Goal: Information Seeking & Learning: Check status

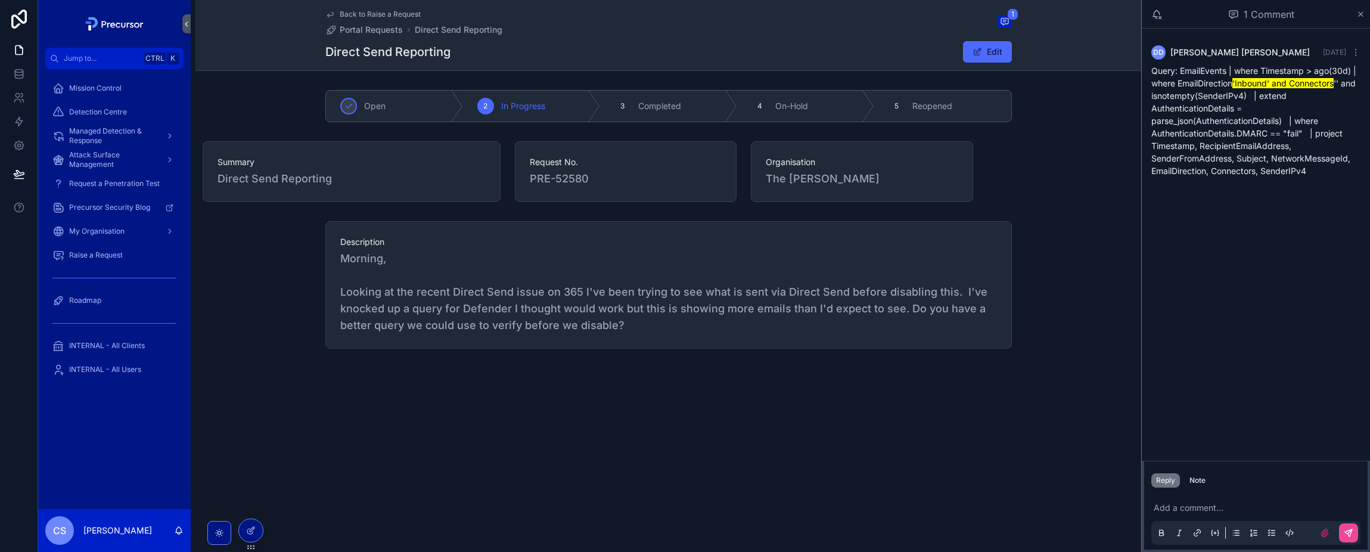
click at [743, 206] on div "Request No. PRE-52580" at bounding box center [626, 172] width 237 height 70
drag, startPoint x: 788, startPoint y: 327, endPoint x: 781, endPoint y: 331, distance: 8.3
click at [789, 326] on span "Morning, Looking at the recent Direct Send issue on 365 I've been trying to see…" at bounding box center [668, 291] width 657 height 83
drag, startPoint x: 1364, startPoint y: 11, endPoint x: 1348, endPoint y: 7, distance: 16.6
click at [1362, 11] on icon "scrollable content" at bounding box center [1361, 15] width 9 height 10
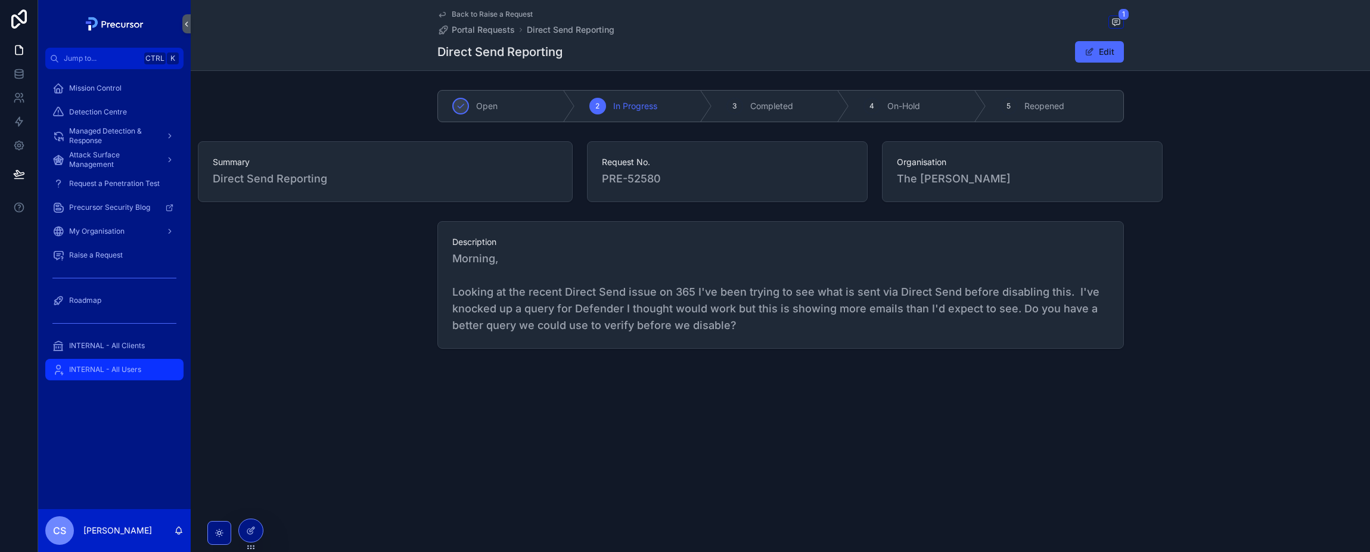
drag, startPoint x: 110, startPoint y: 372, endPoint x: 172, endPoint y: 365, distance: 62.4
click at [111, 372] on span "INTERNAL - All Users" at bounding box center [105, 370] width 72 height 10
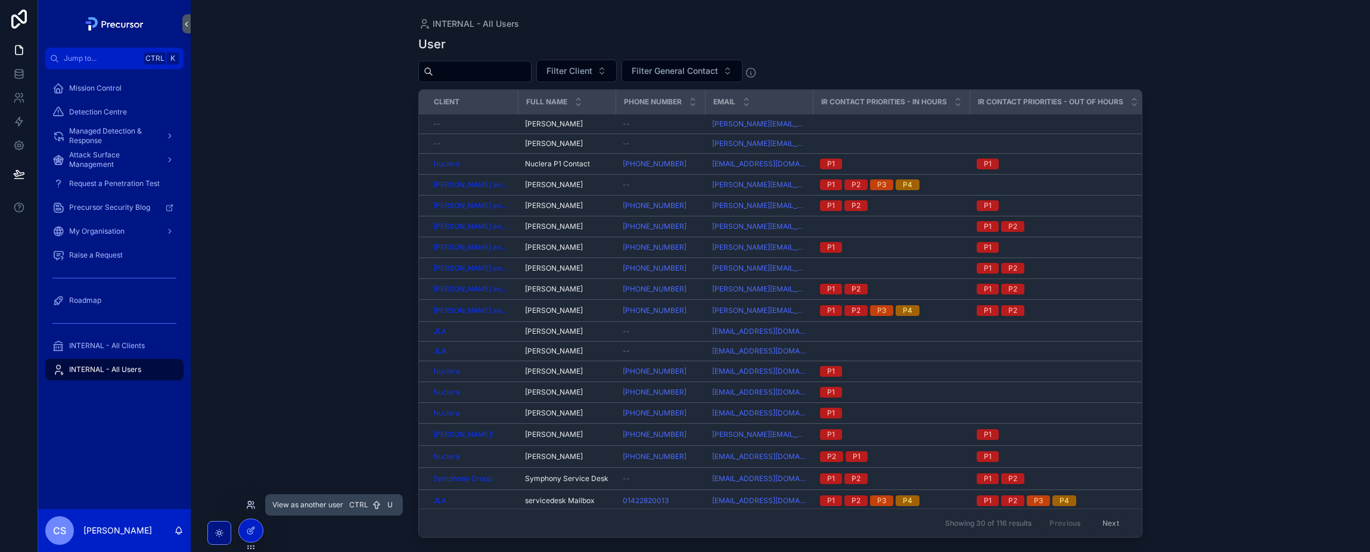
click at [248, 505] on icon at bounding box center [251, 505] width 10 height 10
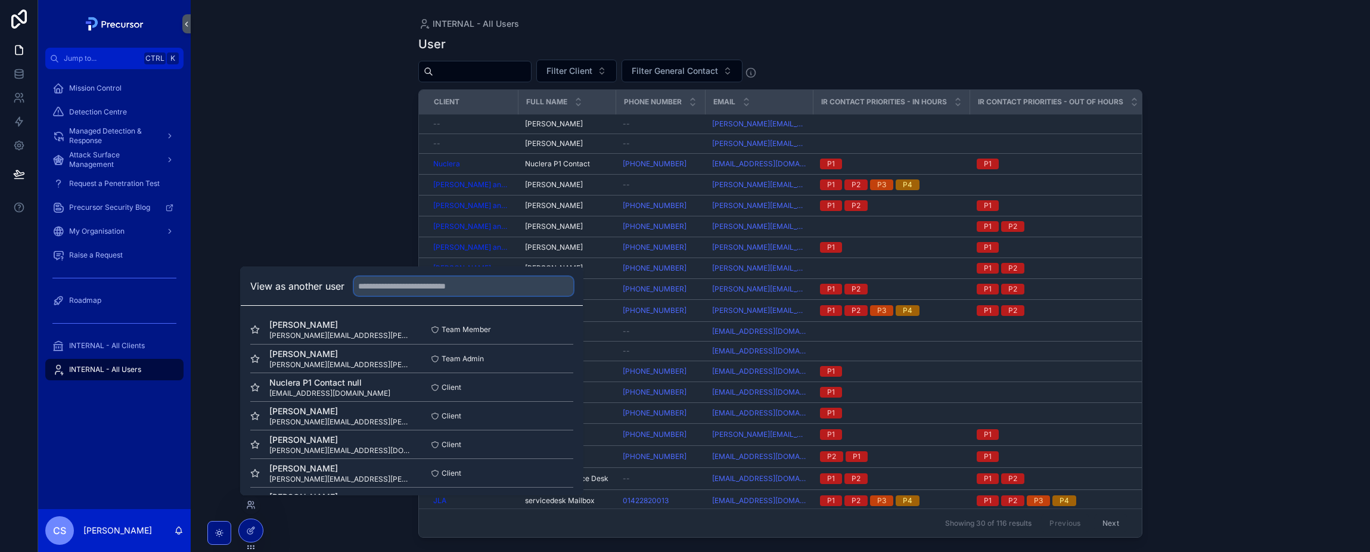
click at [393, 290] on input "text" at bounding box center [463, 286] width 219 height 19
type input "****"
click at [295, 328] on span "Emma Brazil" at bounding box center [340, 325] width 142 height 12
click at [552, 326] on button "Select" at bounding box center [557, 329] width 31 height 17
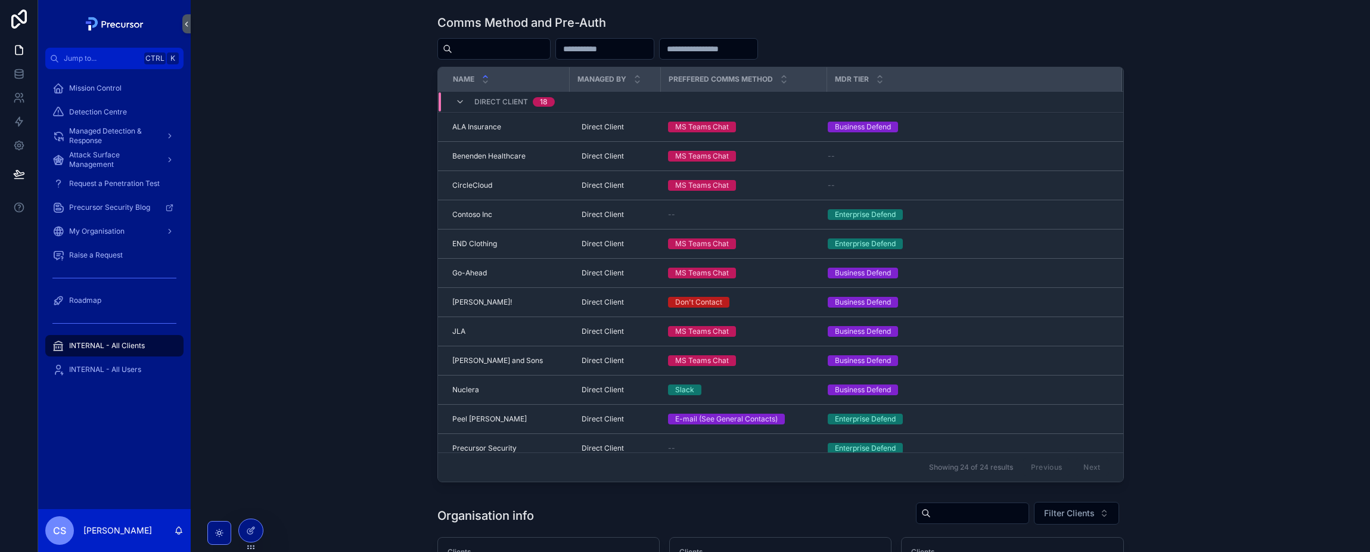
scroll to position [238, 0]
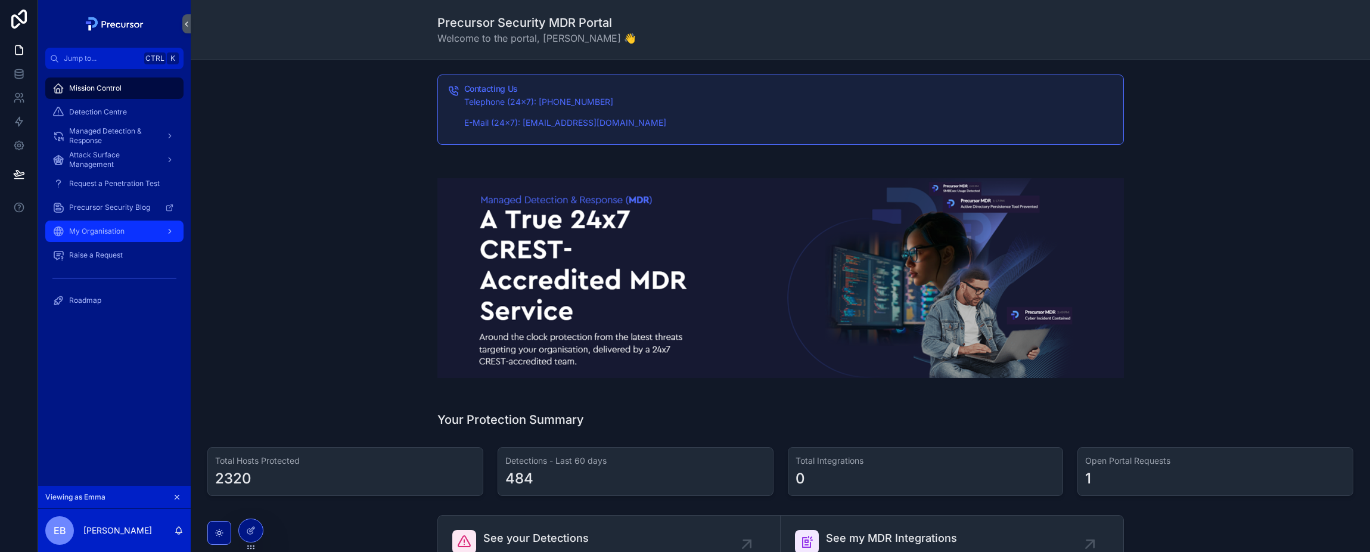
click at [123, 231] on span "My Organisation" at bounding box center [96, 232] width 55 height 10
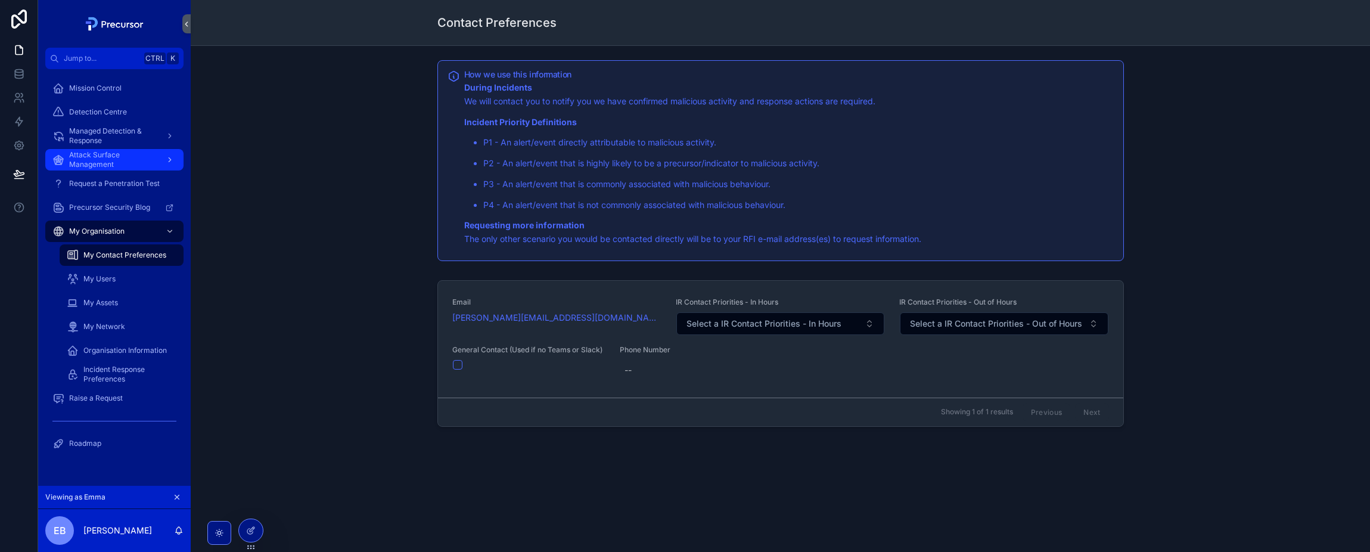
click at [138, 154] on span "Attack Surface Management" at bounding box center [112, 159] width 87 height 19
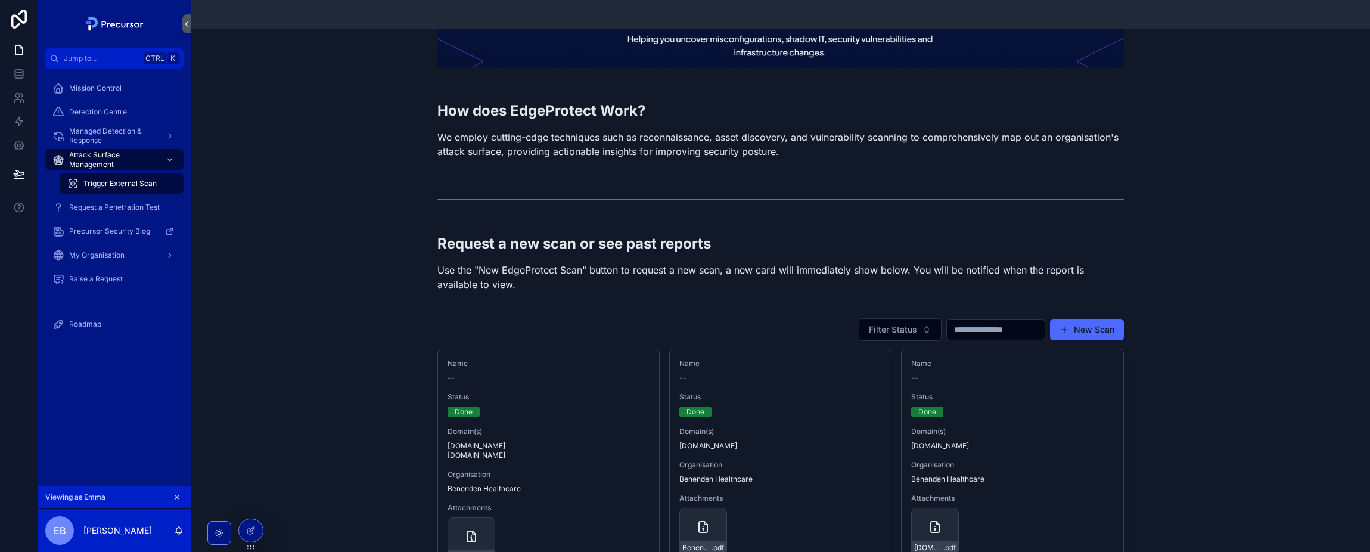
scroll to position [238, 0]
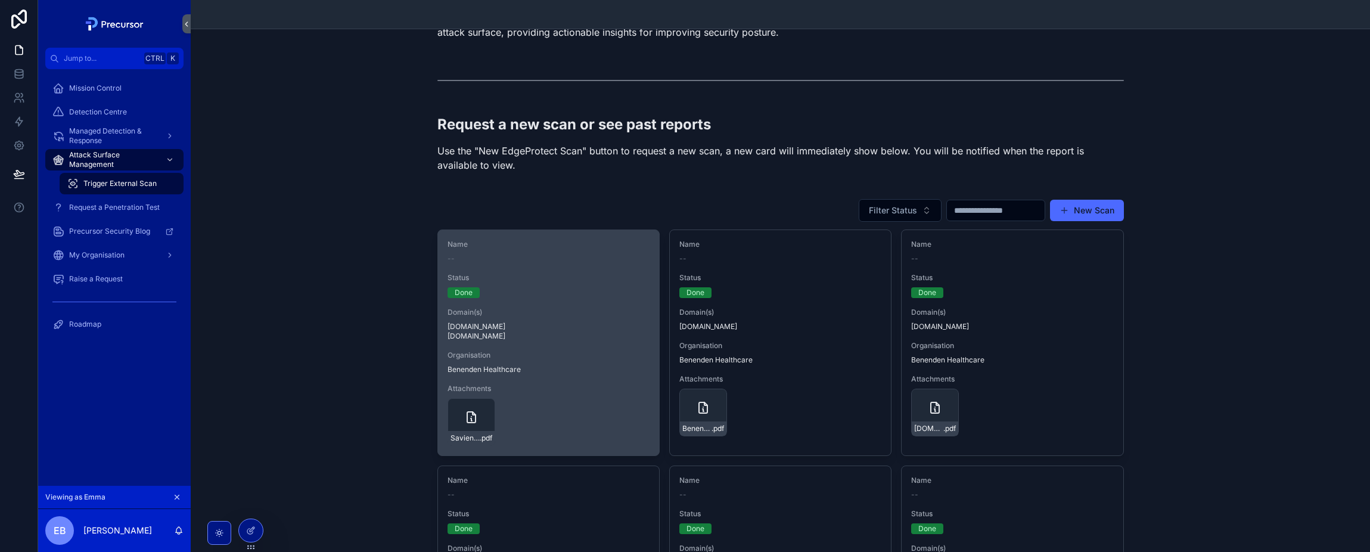
click at [467, 339] on span "[DOMAIN_NAME] [DOMAIN_NAME]" at bounding box center [549, 331] width 202 height 19
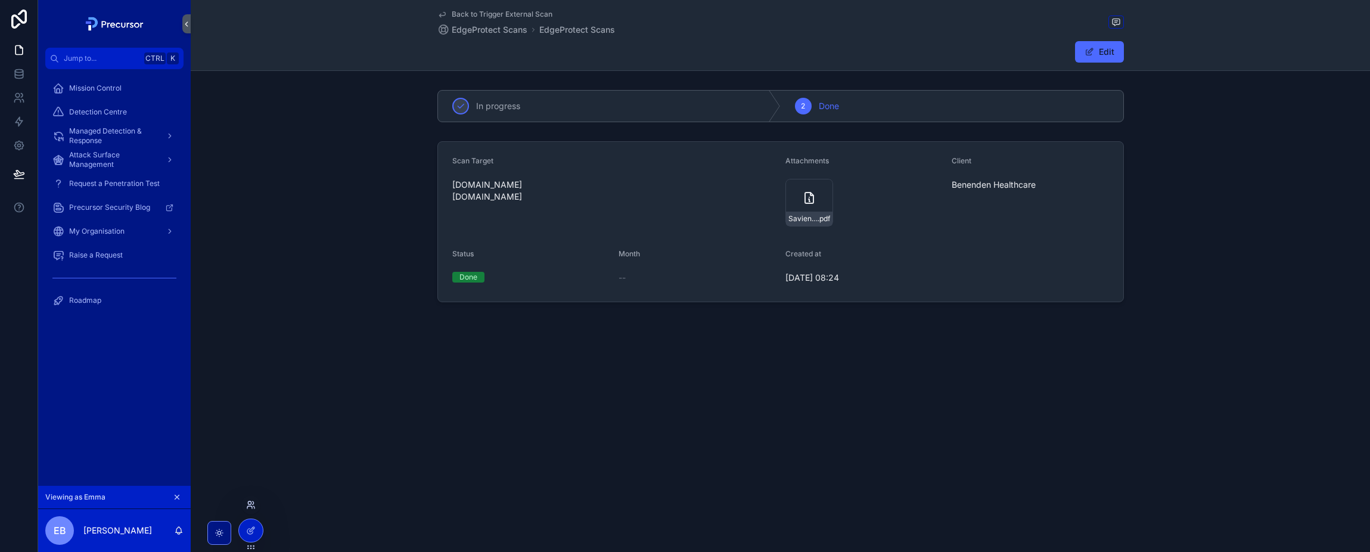
click at [254, 502] on icon at bounding box center [253, 502] width 1 height 3
click at [292, 210] on div "Scan Target savience.com appbroker.savience.com Attachments Savience_Report_202…" at bounding box center [781, 222] width 1180 height 170
click at [295, 193] on div "Scan Target savience.com appbroker.savience.com Attachments Savience_Report_202…" at bounding box center [781, 222] width 1180 height 170
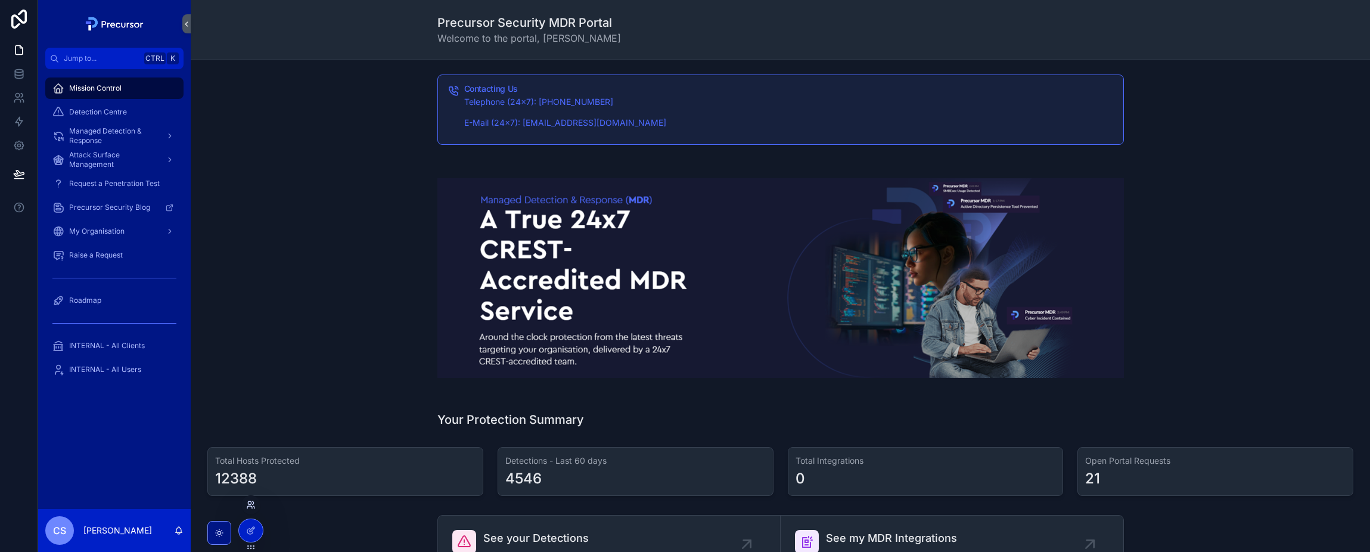
click at [248, 502] on icon at bounding box center [249, 502] width 3 height 3
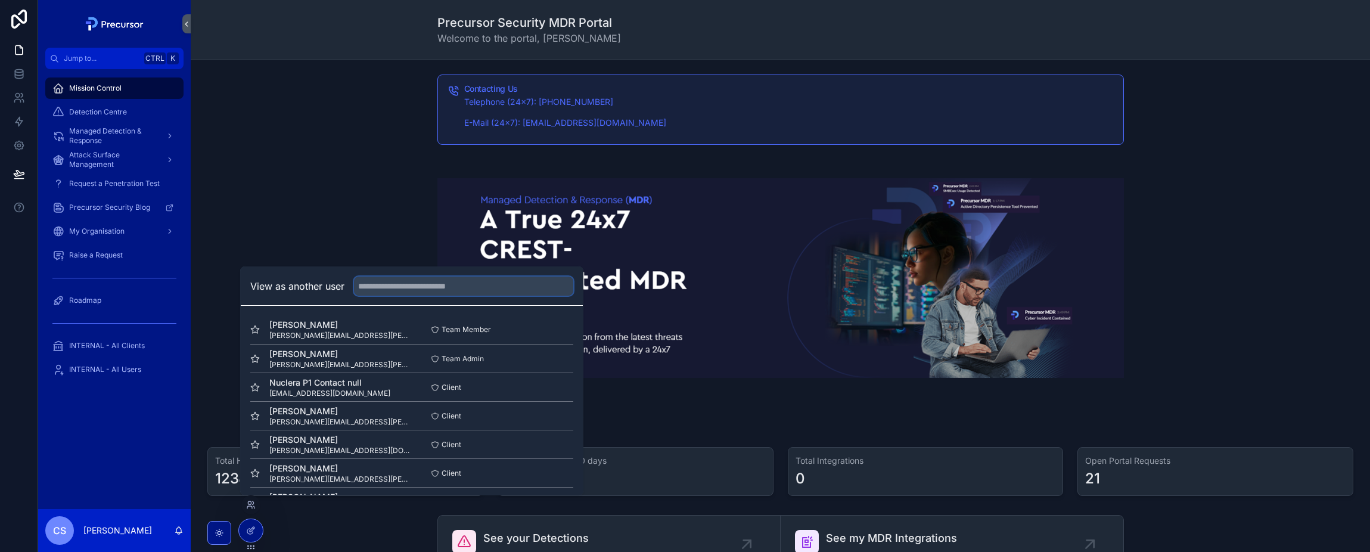
click at [409, 290] on input "text" at bounding box center [463, 286] width 219 height 19
type input "***"
click at [554, 332] on button "Select" at bounding box center [557, 329] width 31 height 17
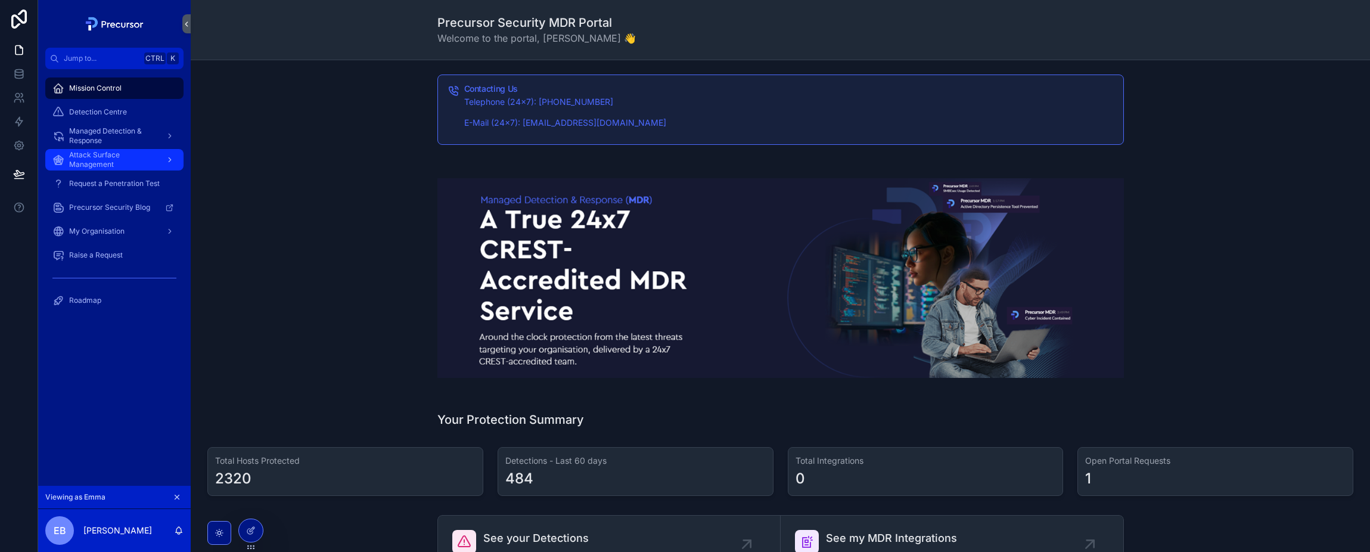
click at [114, 162] on span "Attack Surface Management" at bounding box center [112, 159] width 87 height 19
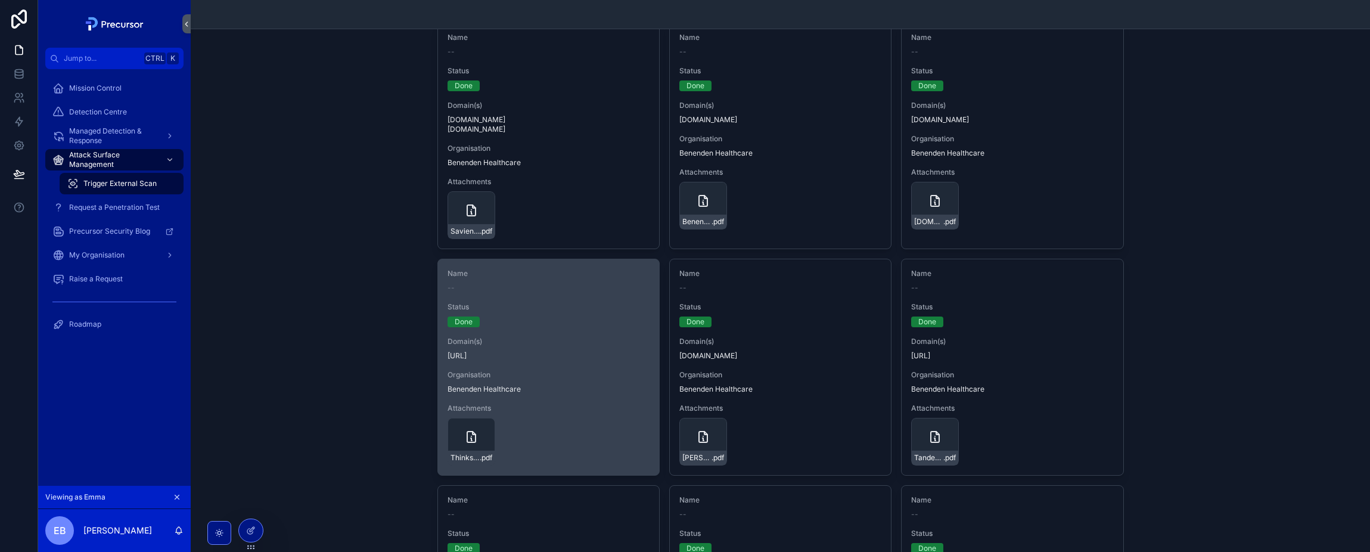
scroll to position [477, 0]
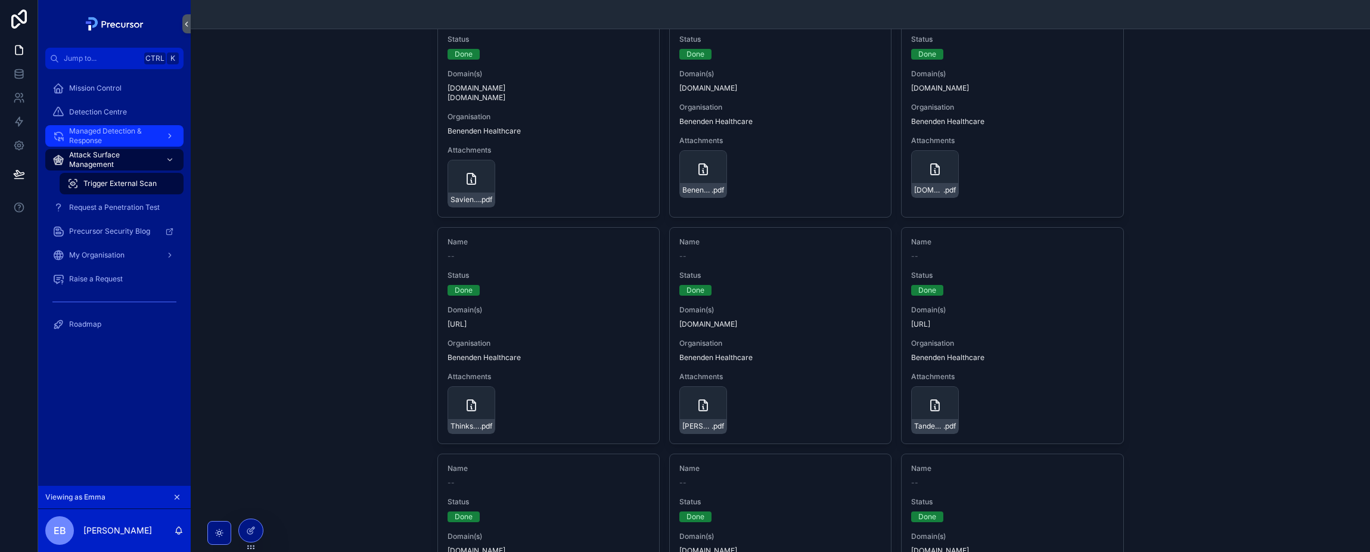
click at [115, 129] on span "Managed Detection & Response" at bounding box center [112, 135] width 87 height 19
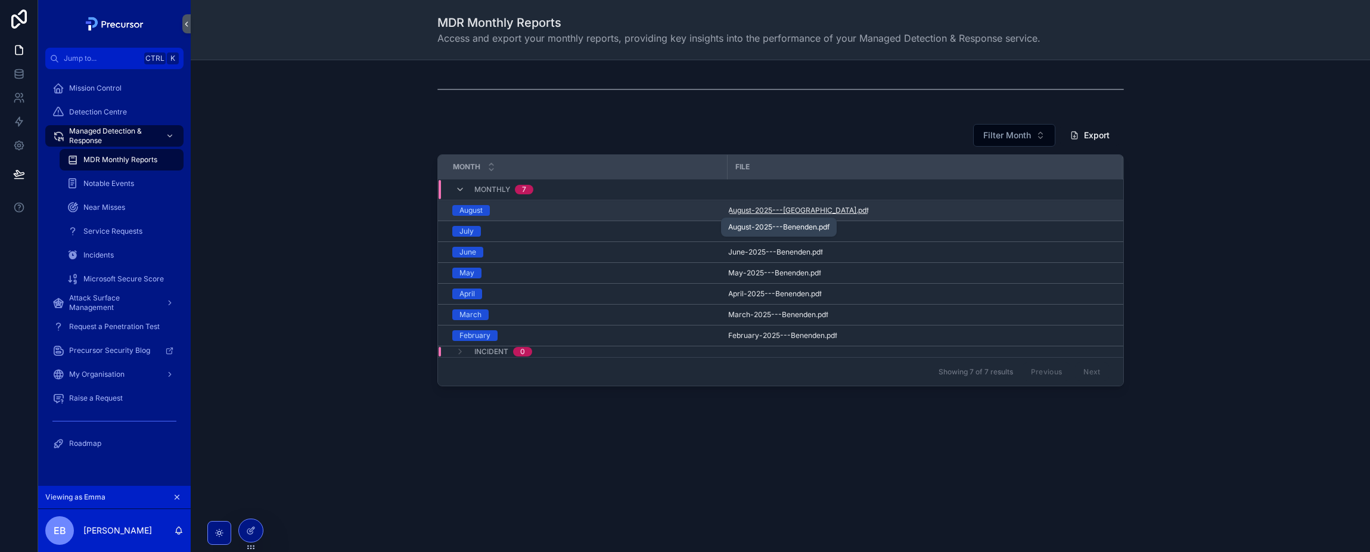
click at [787, 210] on span "August-2025---[GEOGRAPHIC_DATA]" at bounding box center [792, 211] width 128 height 10
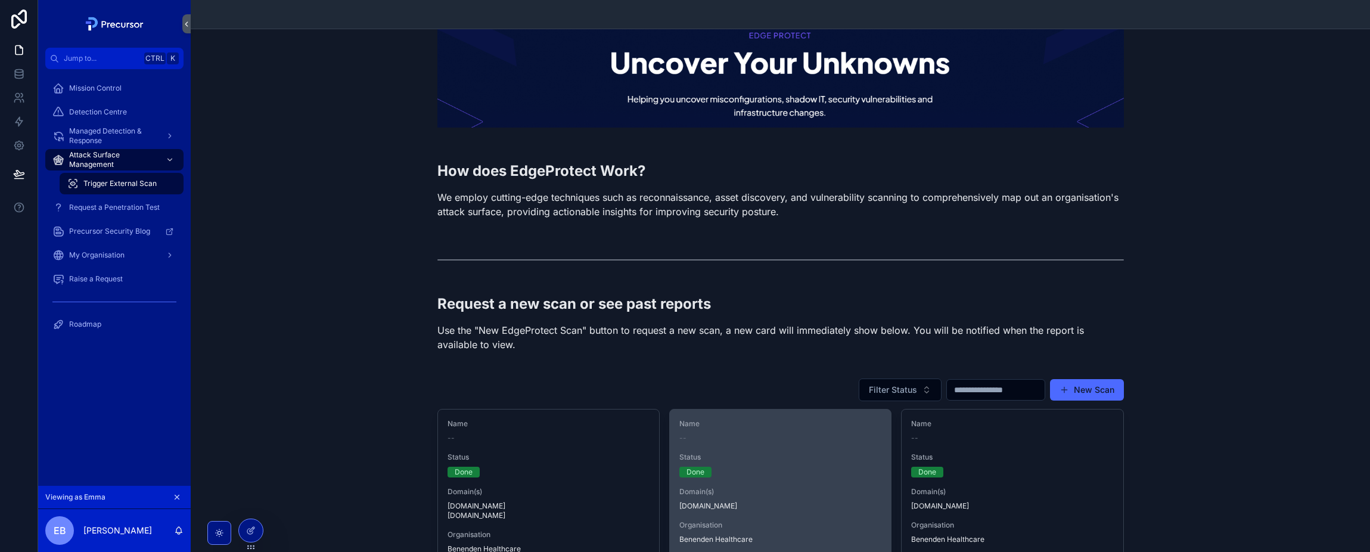
scroll to position [179, 0]
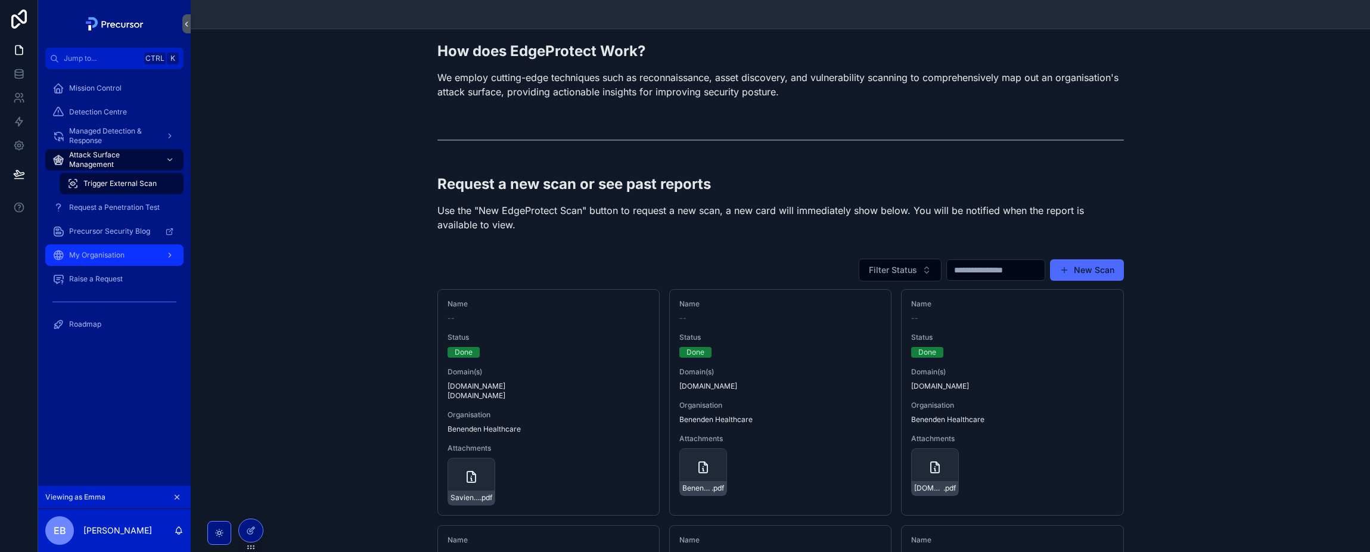
click at [108, 260] on div "My Organisation" at bounding box center [114, 255] width 124 height 19
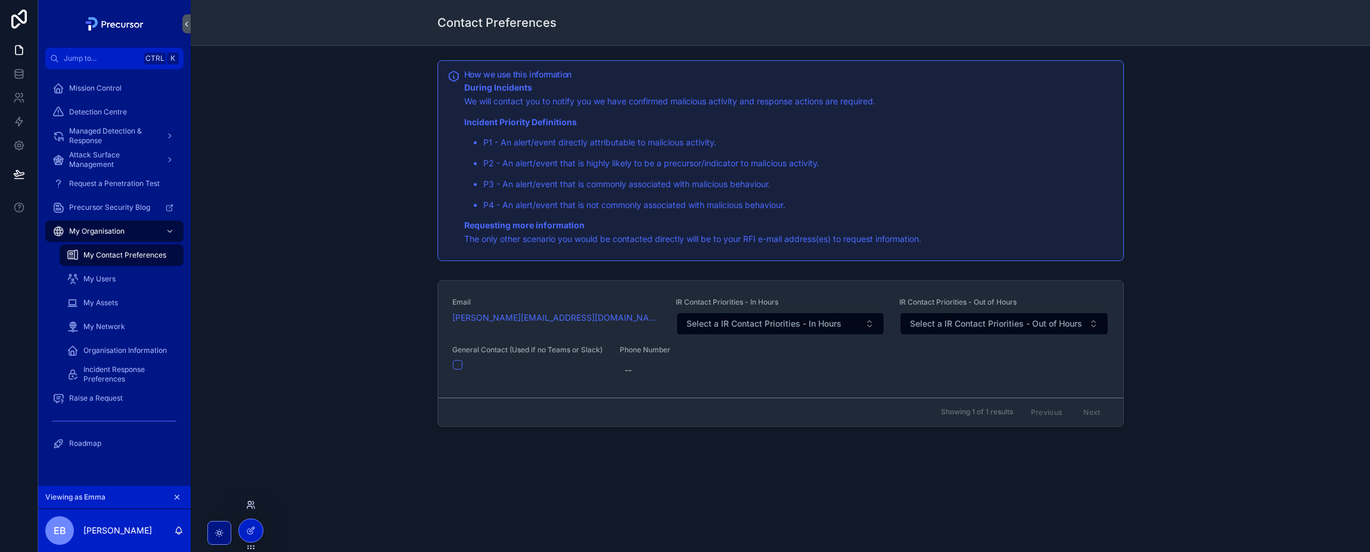
click at [249, 507] on icon at bounding box center [251, 505] width 10 height 10
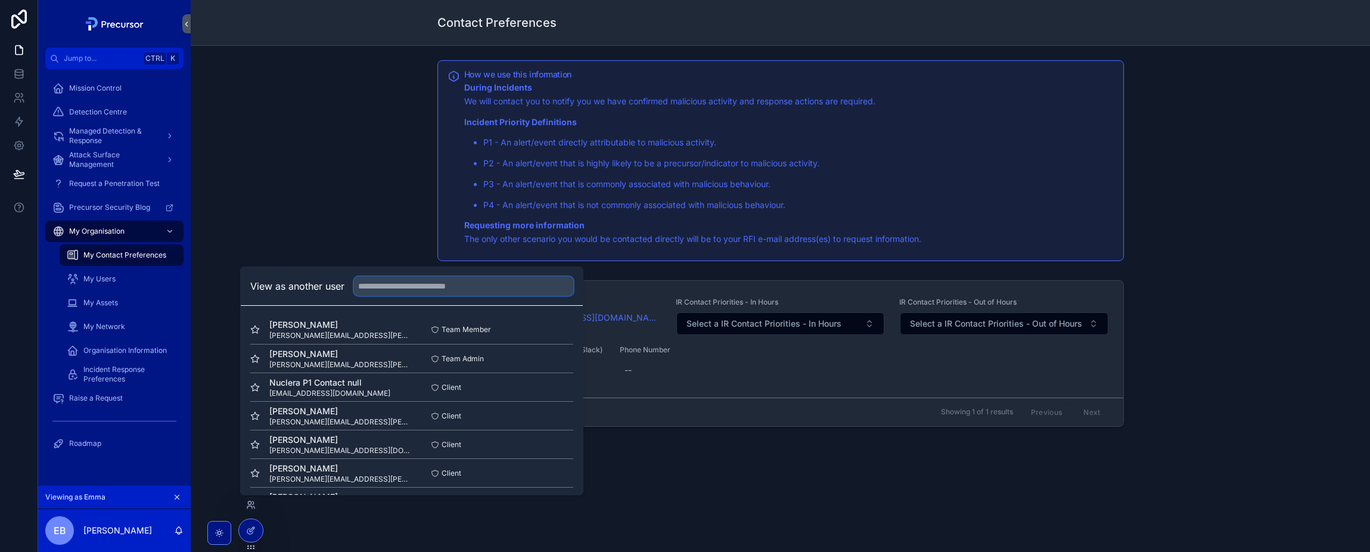
click at [459, 295] on input "text" at bounding box center [463, 286] width 219 height 19
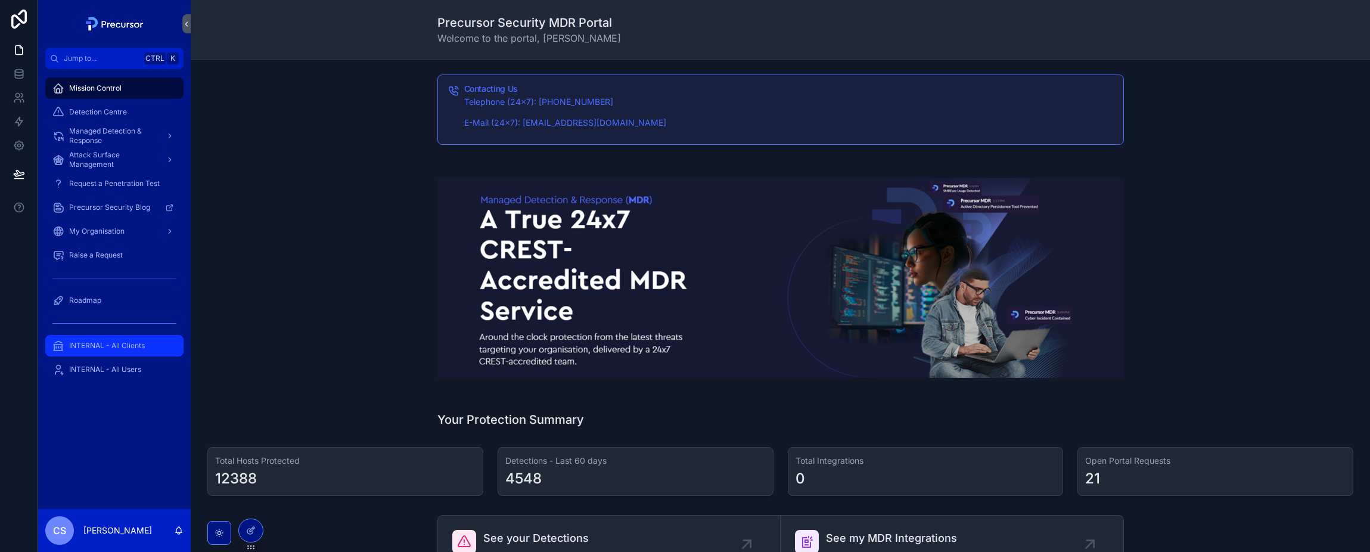
click at [113, 353] on div "INTERNAL - All Clients" at bounding box center [114, 345] width 124 height 19
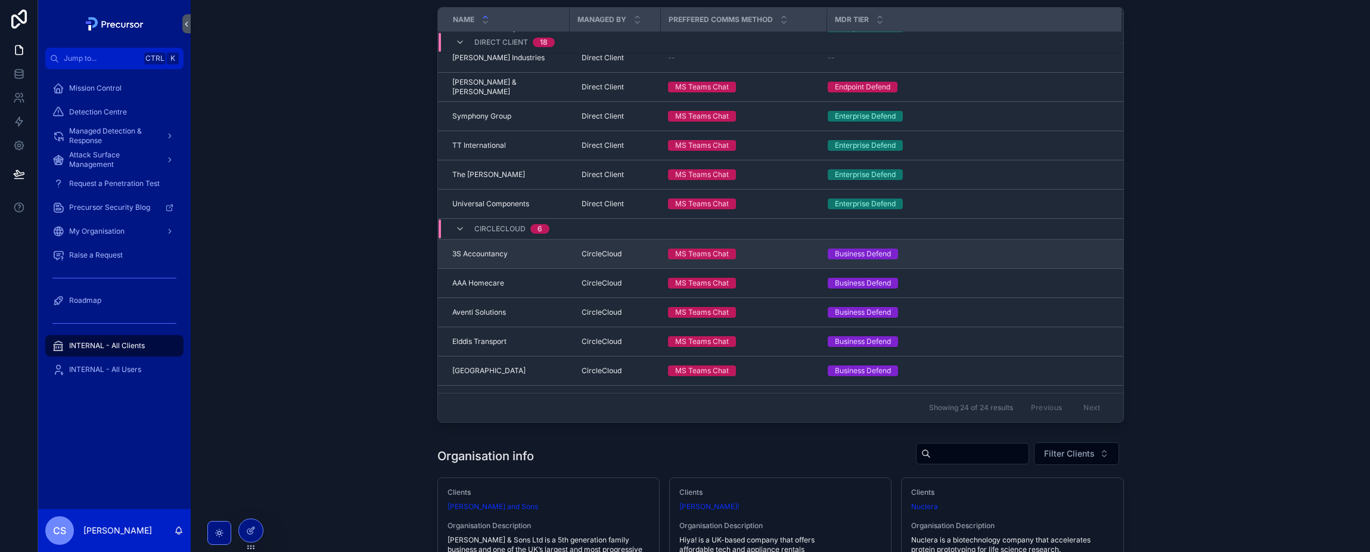
scroll to position [398, 0]
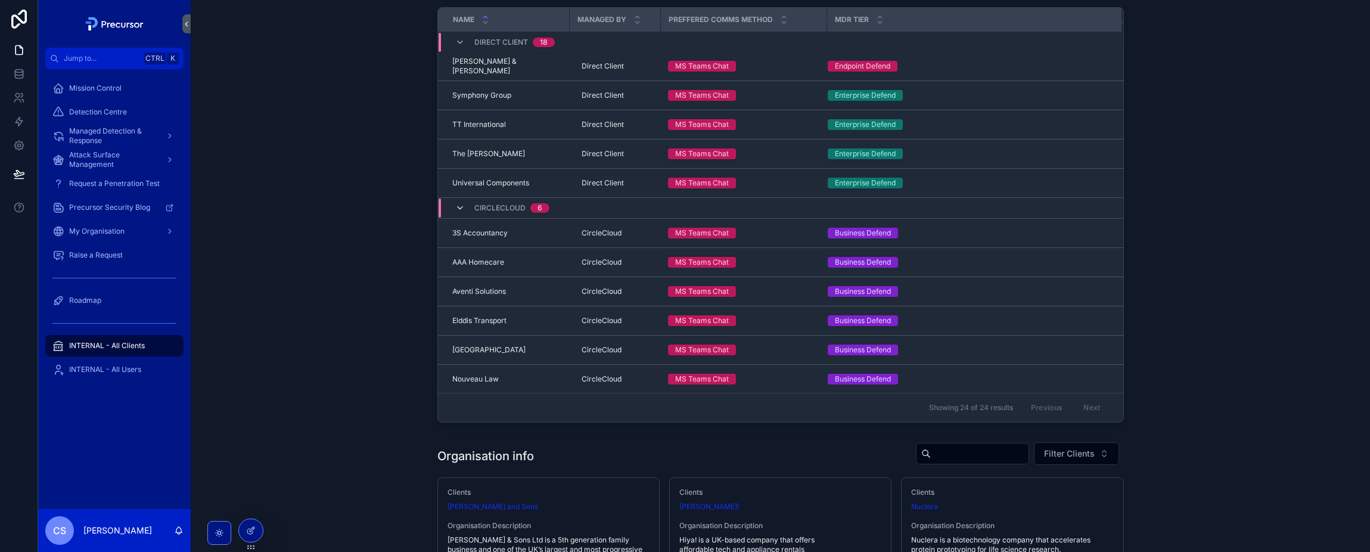
click at [456, 208] on icon "scrollable content" at bounding box center [460, 208] width 10 height 10
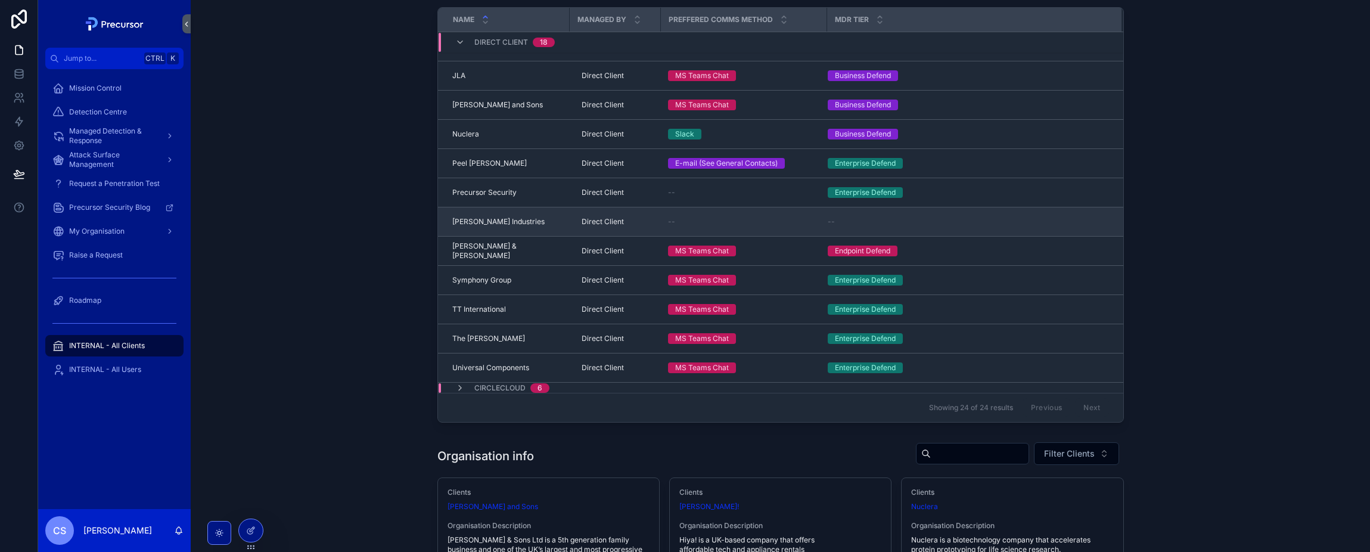
scroll to position [196, 0]
click at [457, 386] on icon "scrollable content" at bounding box center [460, 388] width 10 height 10
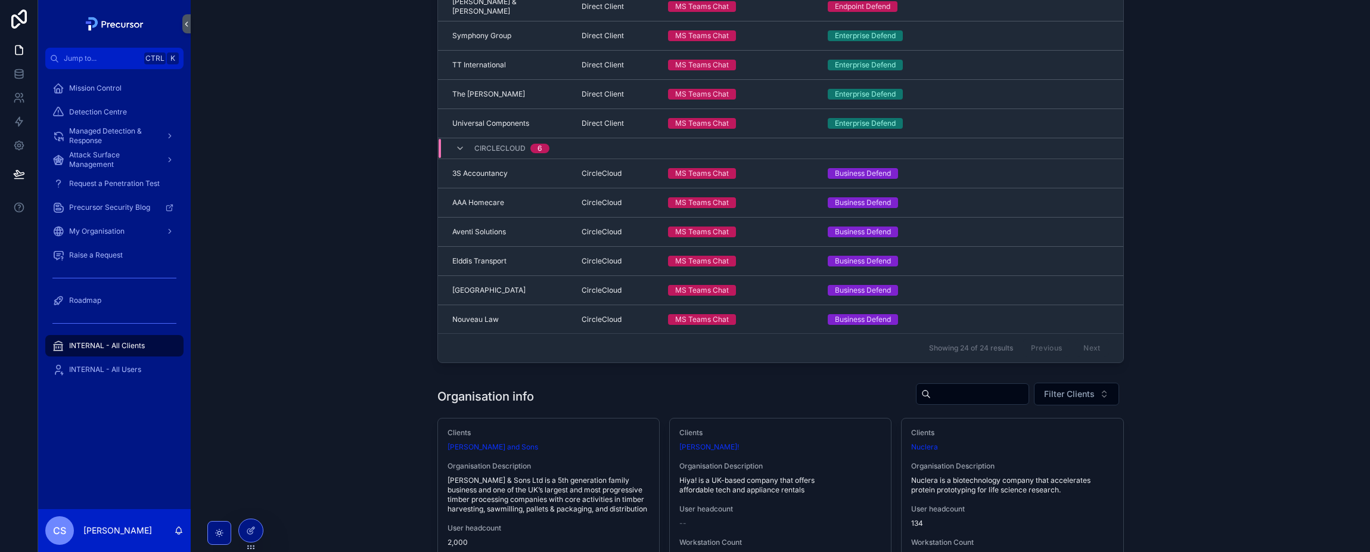
scroll to position [60, 0]
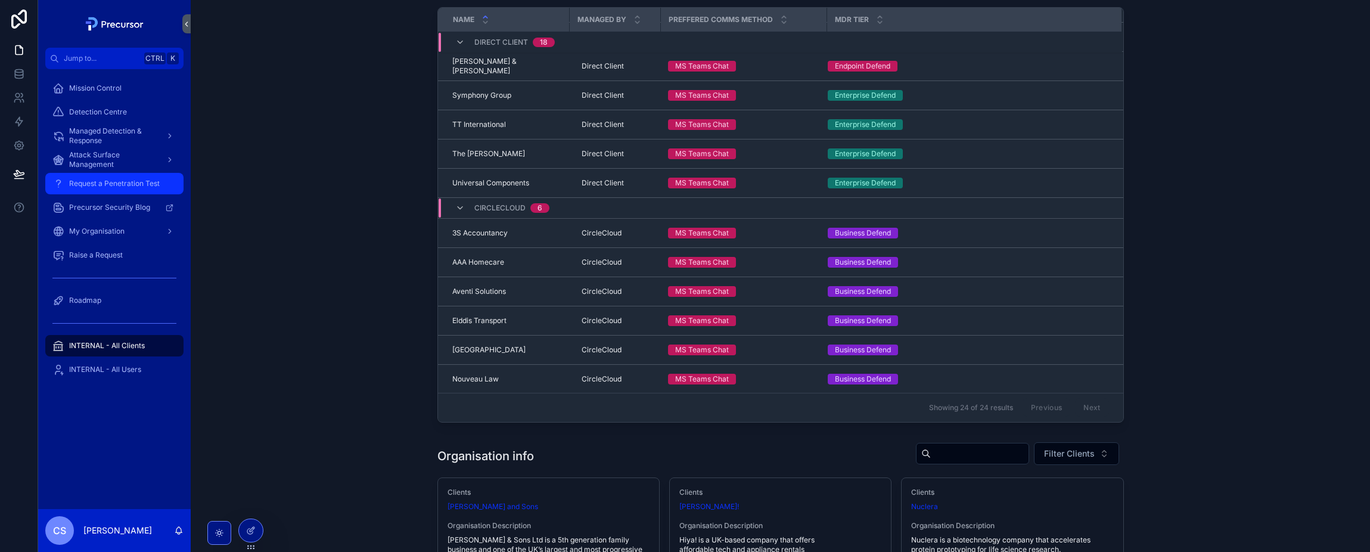
click at [117, 185] on span "Request a Penetration Test" at bounding box center [114, 184] width 91 height 10
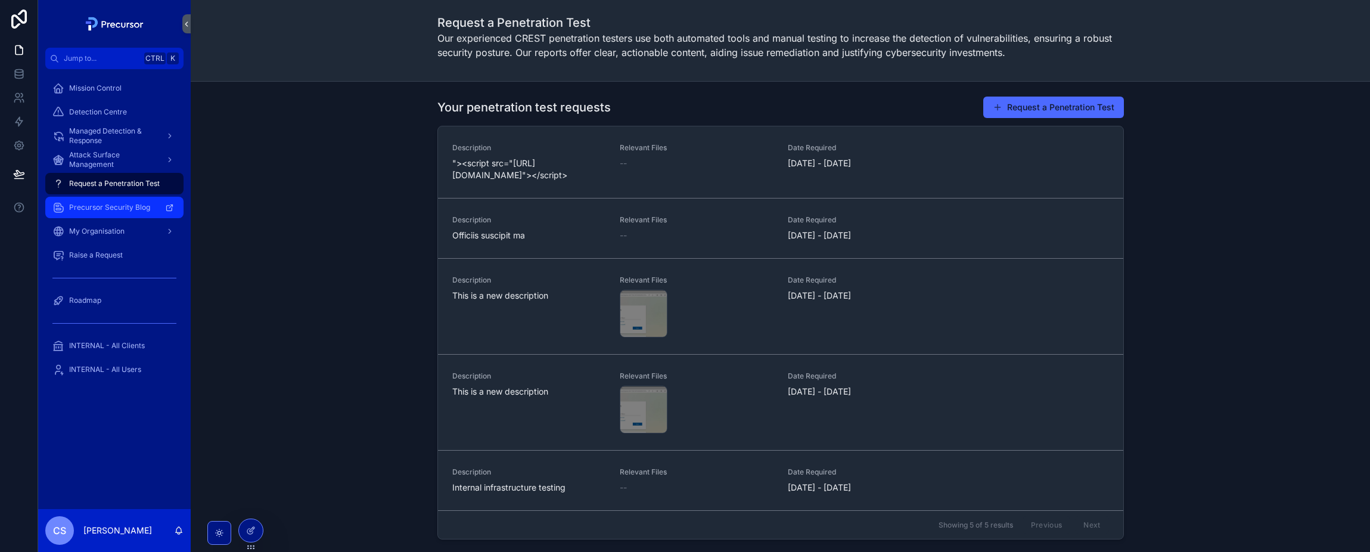
click at [114, 210] on span "Precursor Security Blog" at bounding box center [109, 208] width 81 height 10
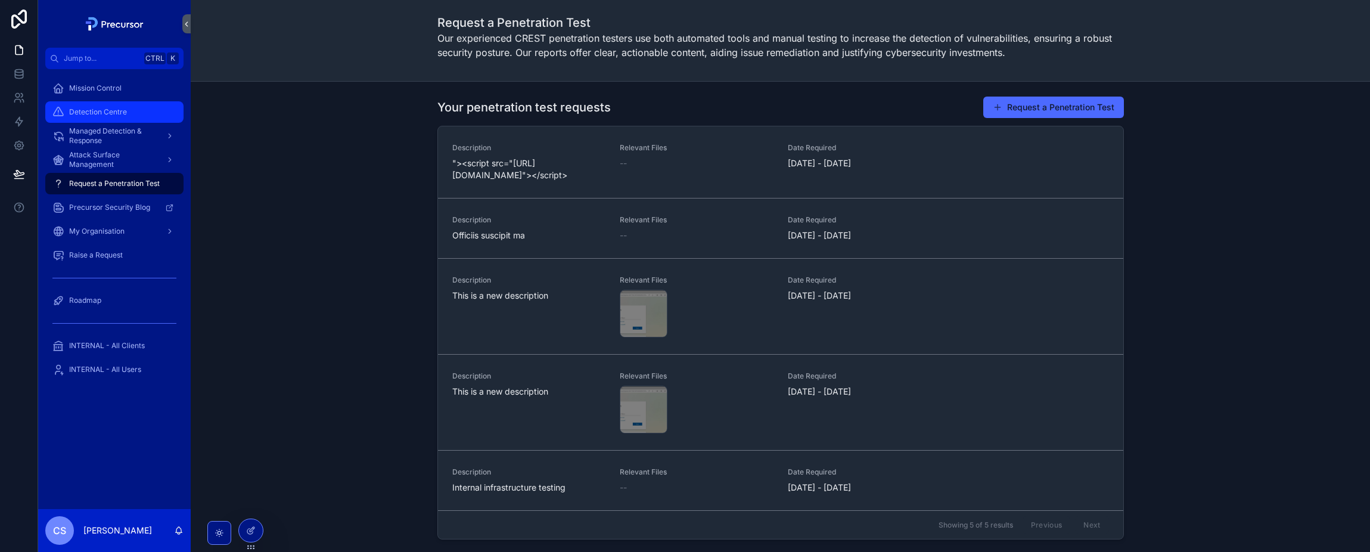
click at [94, 116] on span "Detection Centre" at bounding box center [98, 112] width 58 height 10
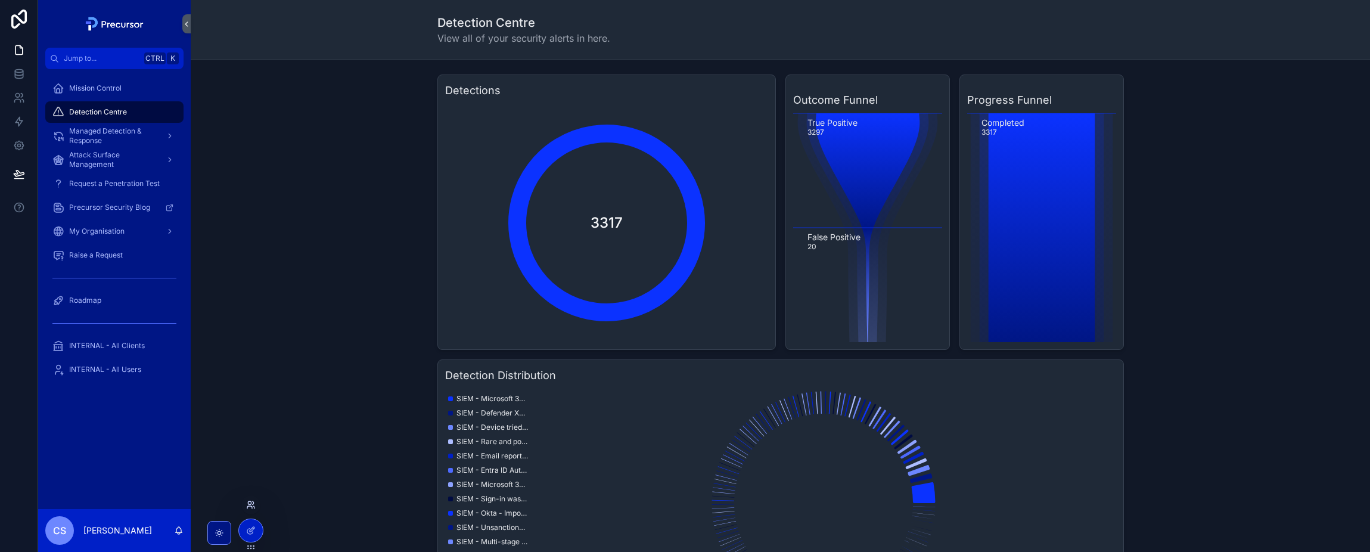
click at [249, 507] on icon at bounding box center [251, 505] width 10 height 10
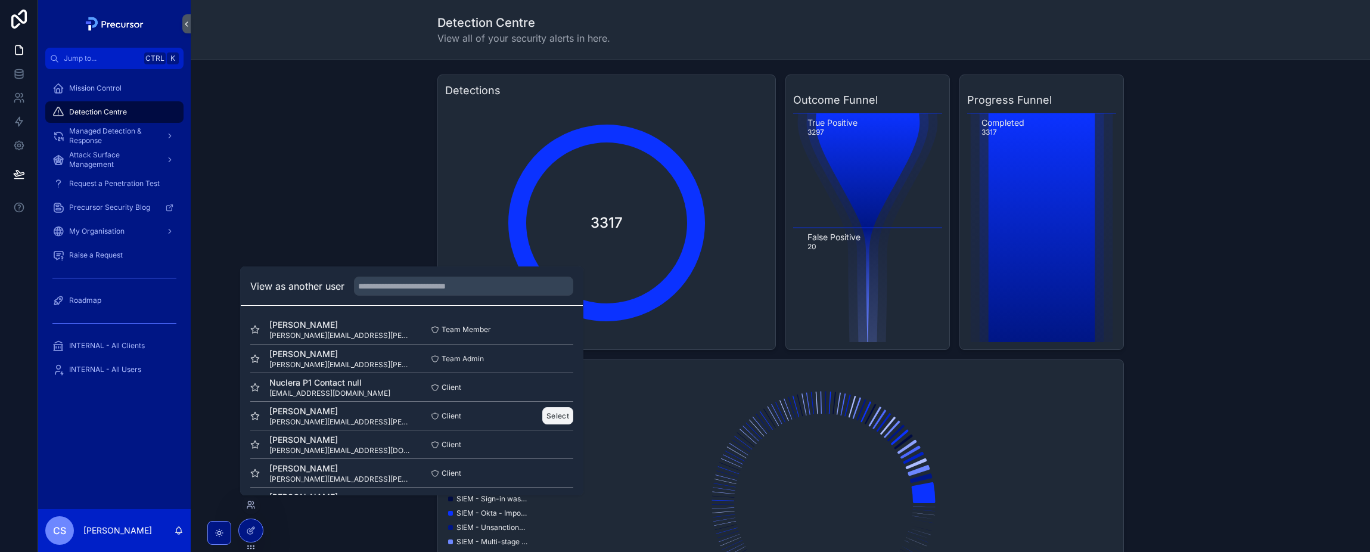
click at [549, 413] on button "Select" at bounding box center [557, 415] width 31 height 17
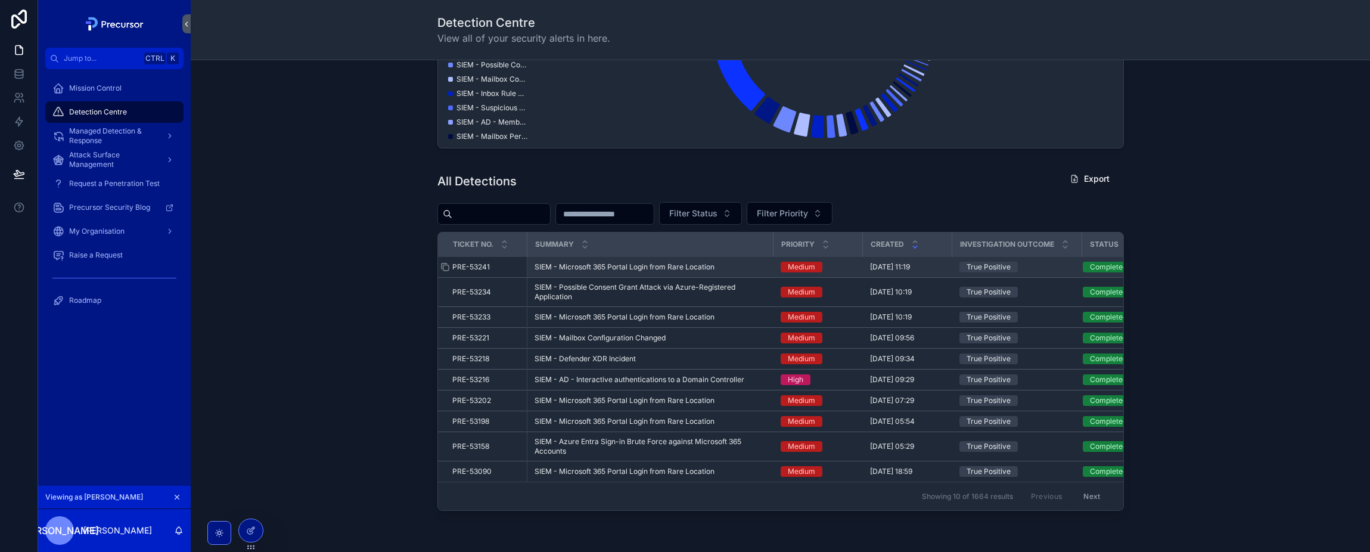
click at [470, 271] on span "PRE-53241" at bounding box center [471, 267] width 38 height 10
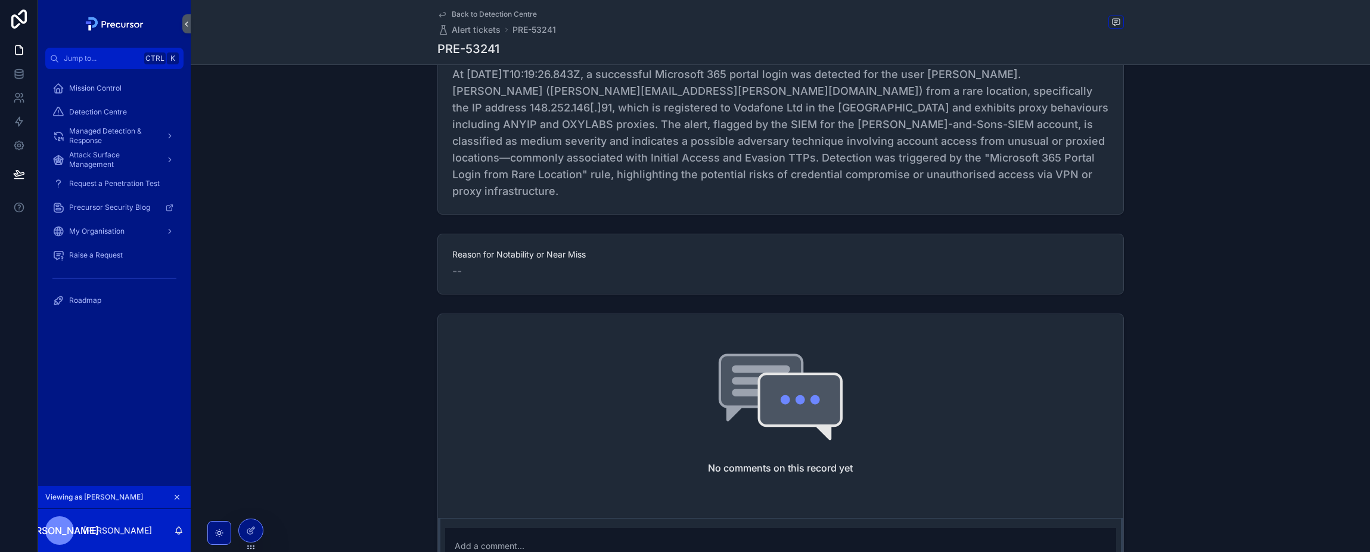
scroll to position [579, 0]
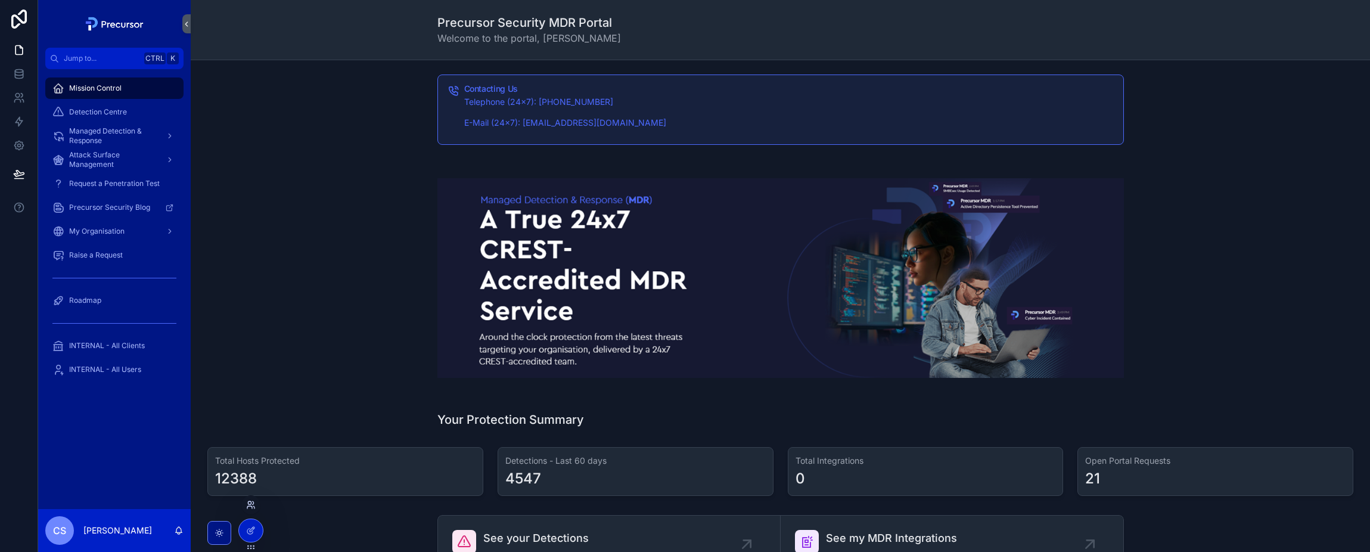
click at [249, 504] on icon at bounding box center [249, 502] width 3 height 3
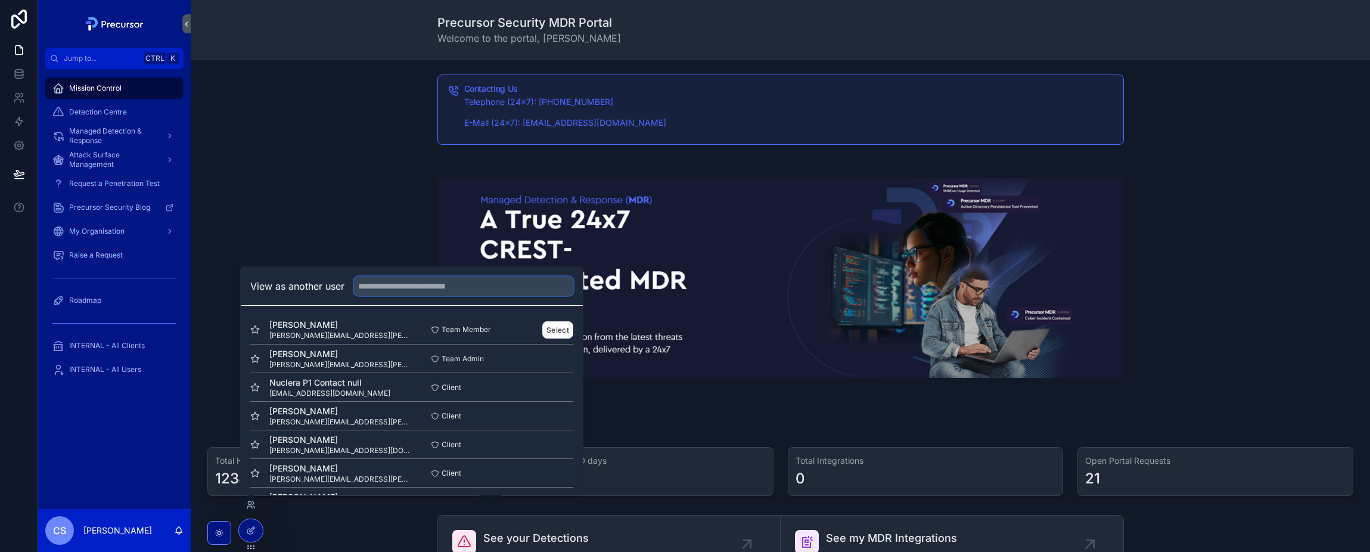
drag, startPoint x: 415, startPoint y: 286, endPoint x: 444, endPoint y: 318, distance: 43.5
click at [414, 286] on input "text" at bounding box center [463, 286] width 219 height 19
type input "***"
click at [546, 327] on button "Select" at bounding box center [557, 329] width 31 height 17
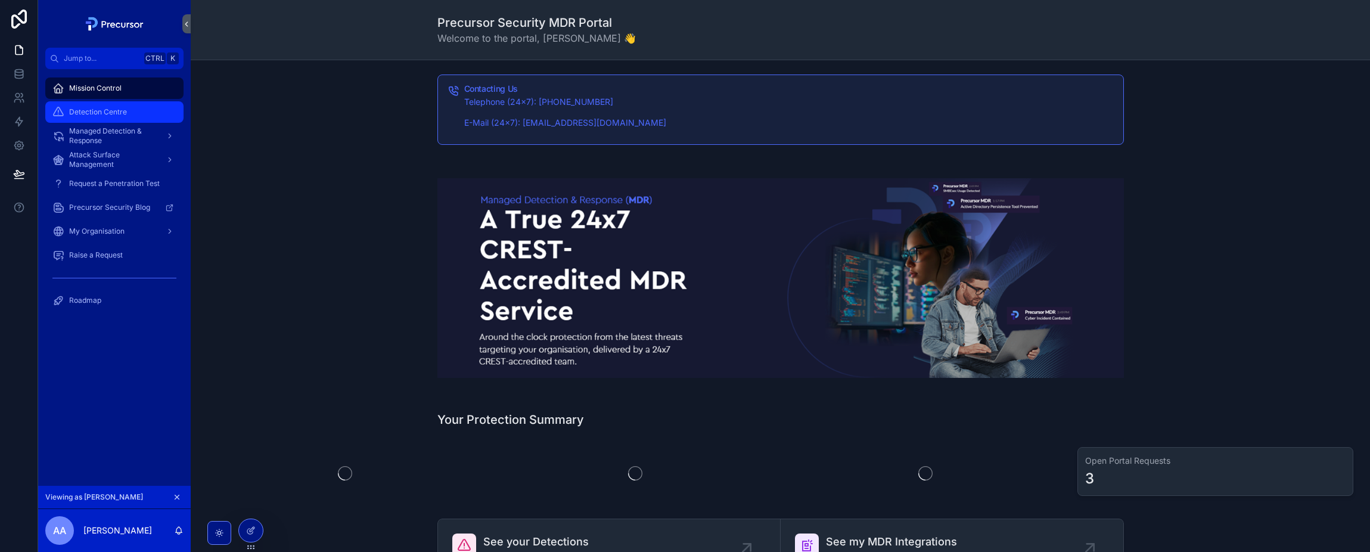
drag, startPoint x: 107, startPoint y: 114, endPoint x: 167, endPoint y: 147, distance: 68.8
click at [107, 114] on span "Detection Centre" at bounding box center [98, 112] width 58 height 10
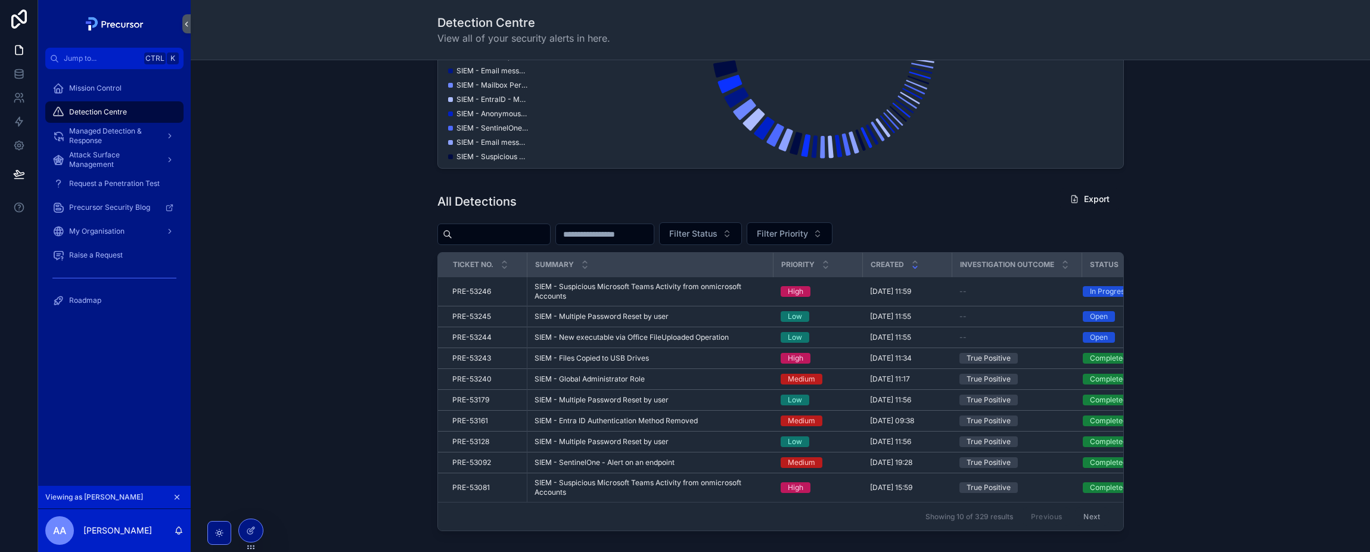
scroll to position [477, 0]
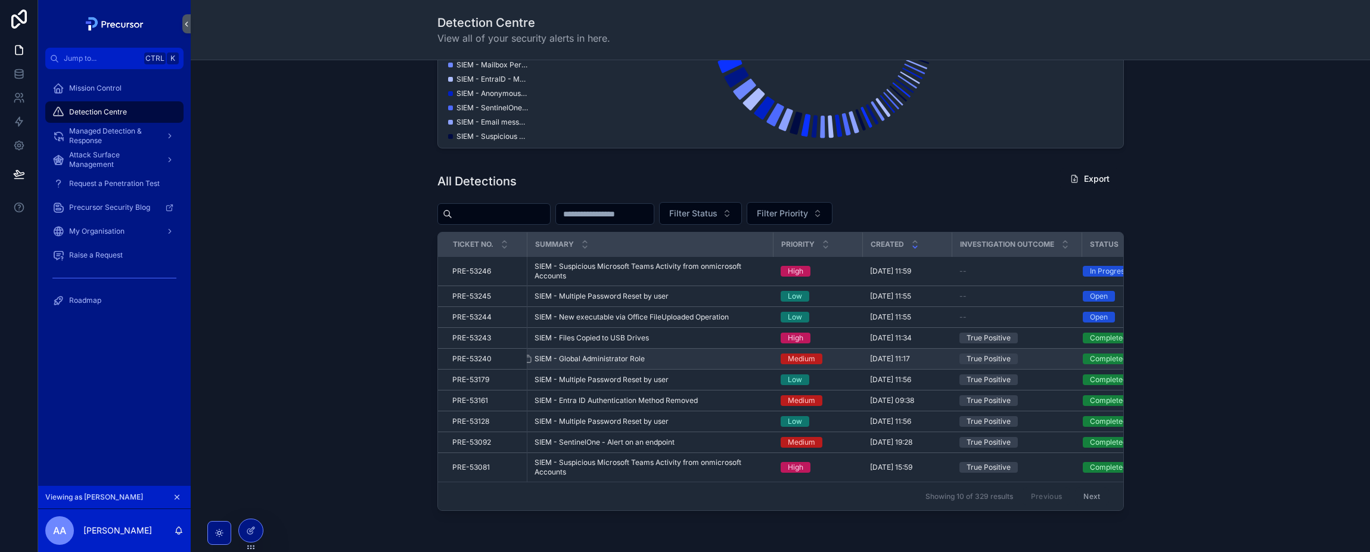
click at [625, 355] on span "SIEM - Global Administrator Role" at bounding box center [590, 359] width 110 height 10
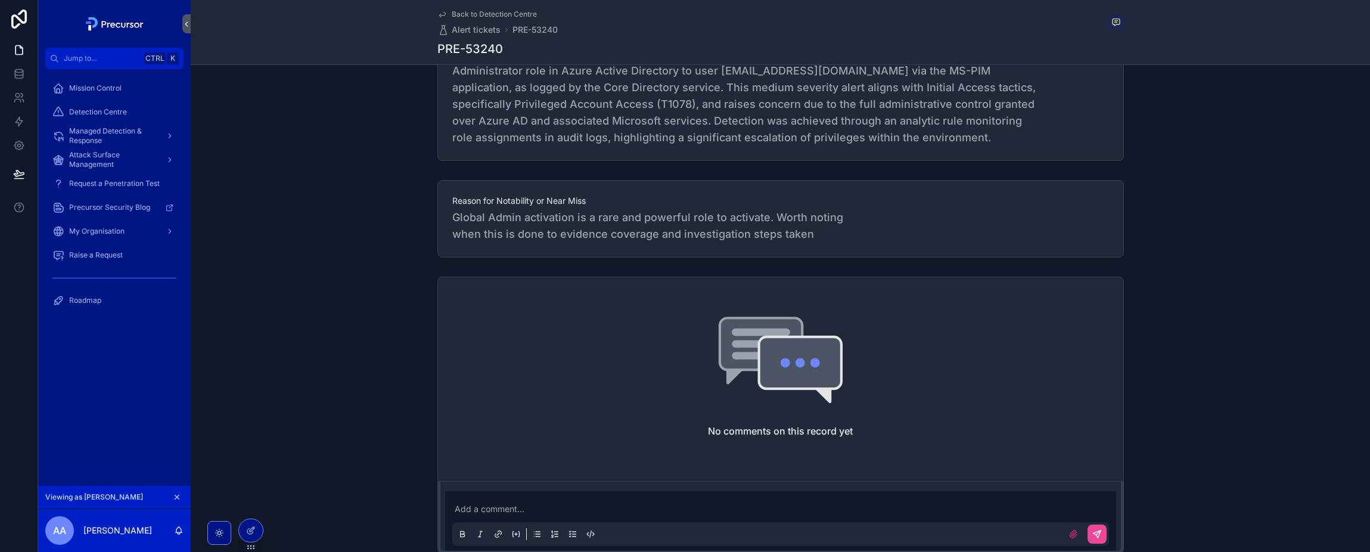
scroll to position [562, 0]
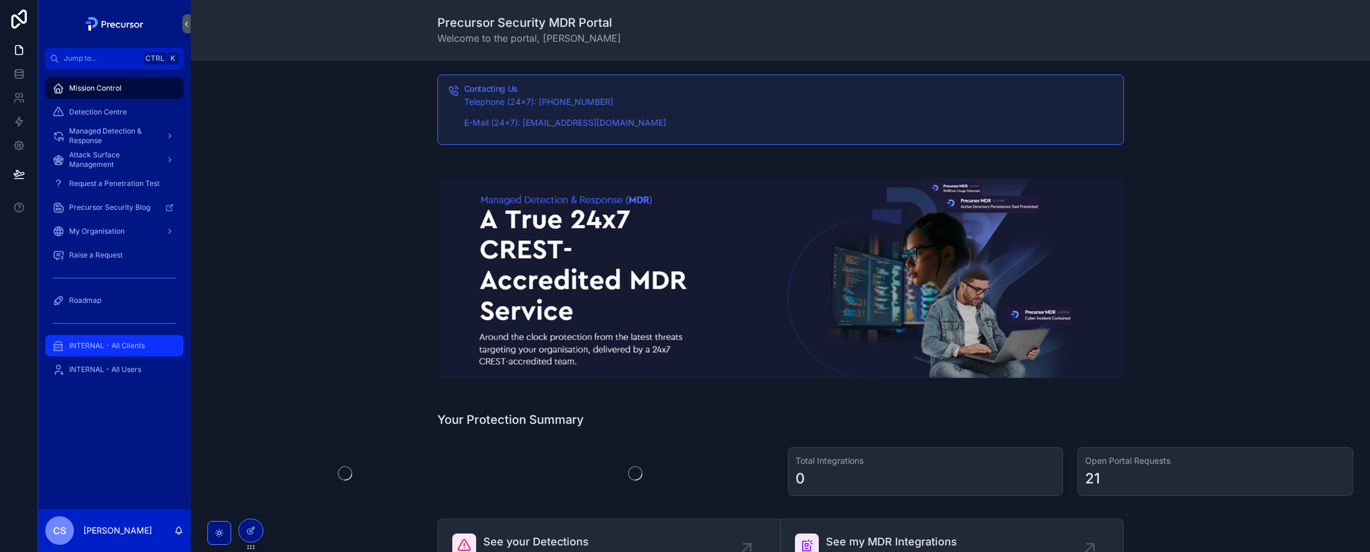
click at [116, 339] on div "INTERNAL - All Clients" at bounding box center [114, 345] width 124 height 19
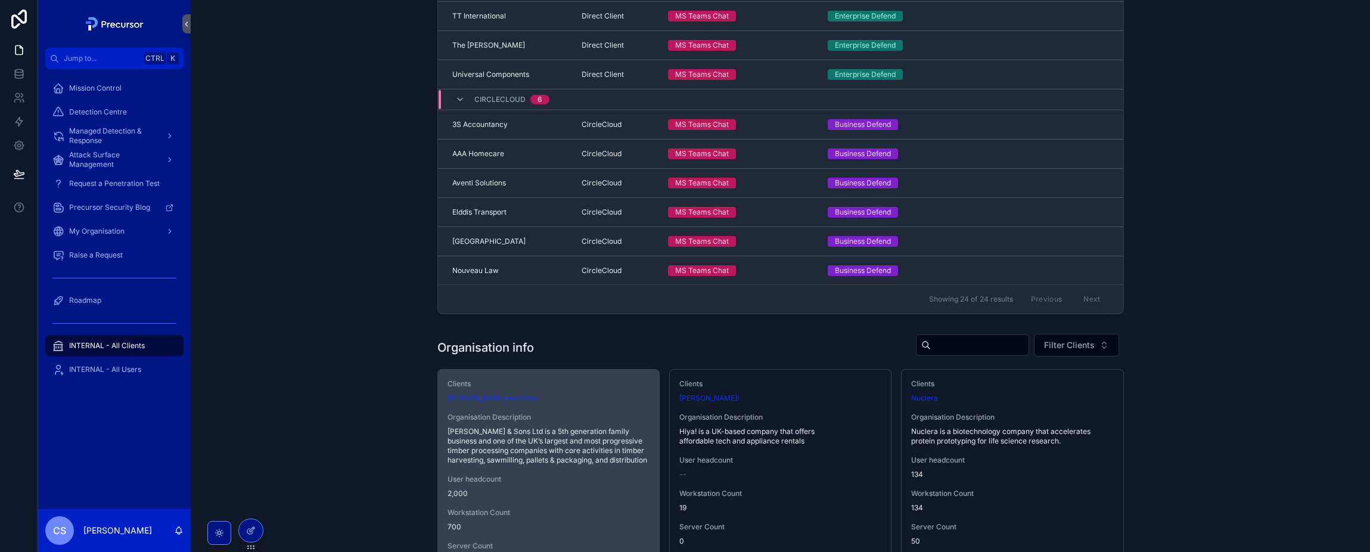
scroll to position [179, 0]
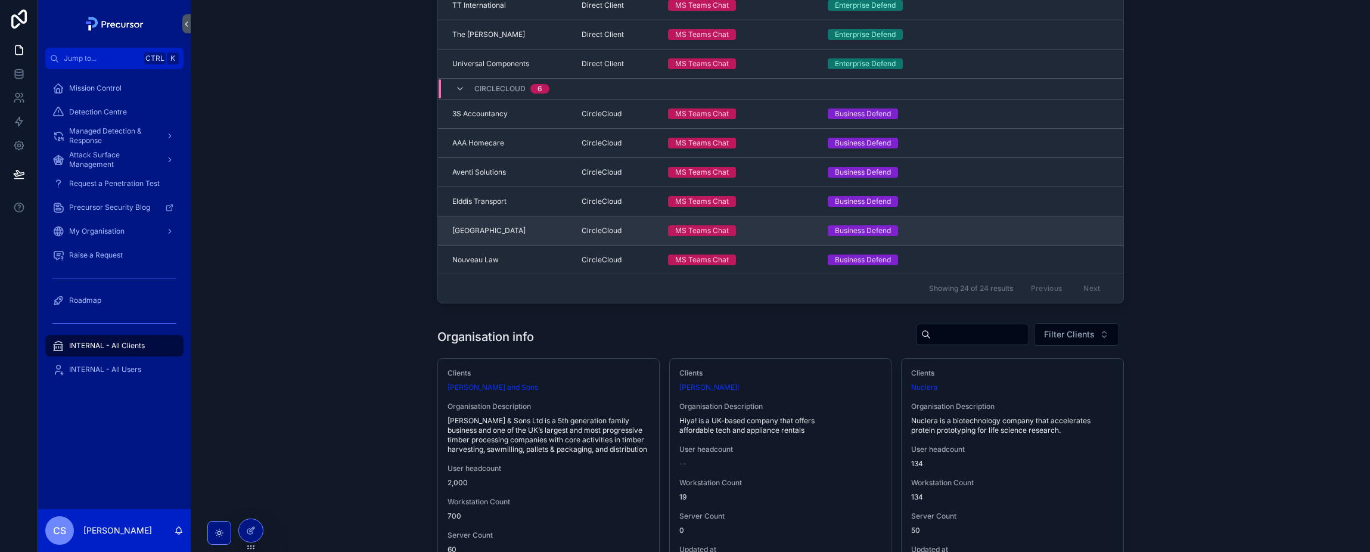
drag, startPoint x: 474, startPoint y: 233, endPoint x: 511, endPoint y: 234, distance: 37.6
click at [511, 234] on span "Heriot Watt University" at bounding box center [488, 231] width 73 height 10
click at [253, 507] on icon at bounding box center [251, 505] width 10 height 10
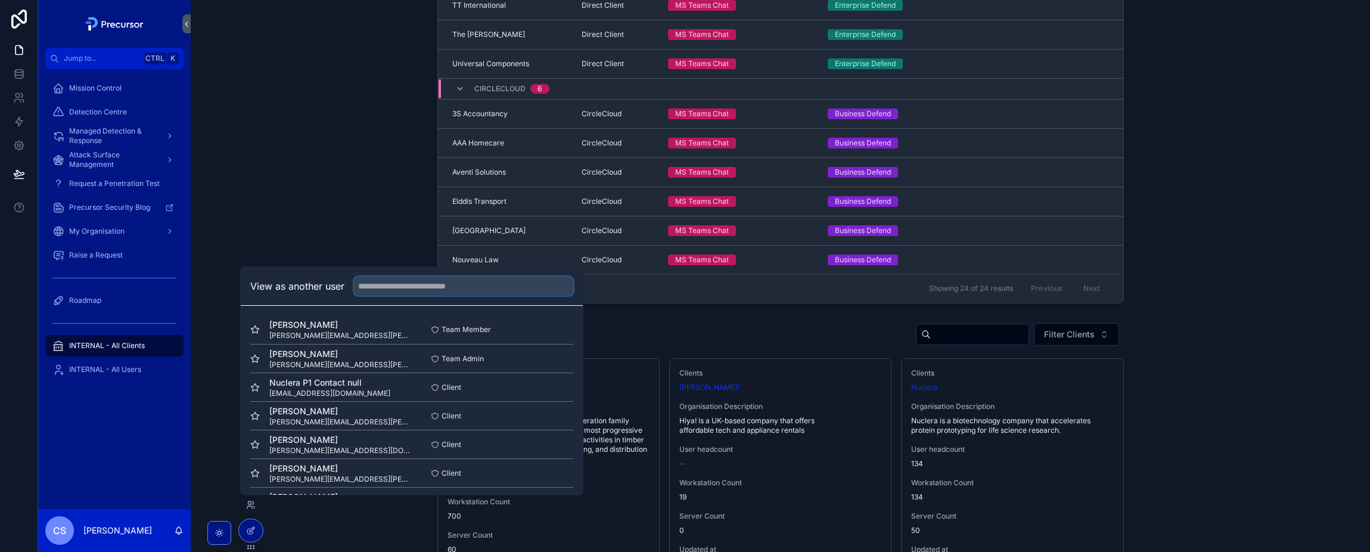
drag, startPoint x: 460, startPoint y: 282, endPoint x: 471, endPoint y: 291, distance: 14.4
click at [459, 282] on input "text" at bounding box center [463, 286] width 219 height 19
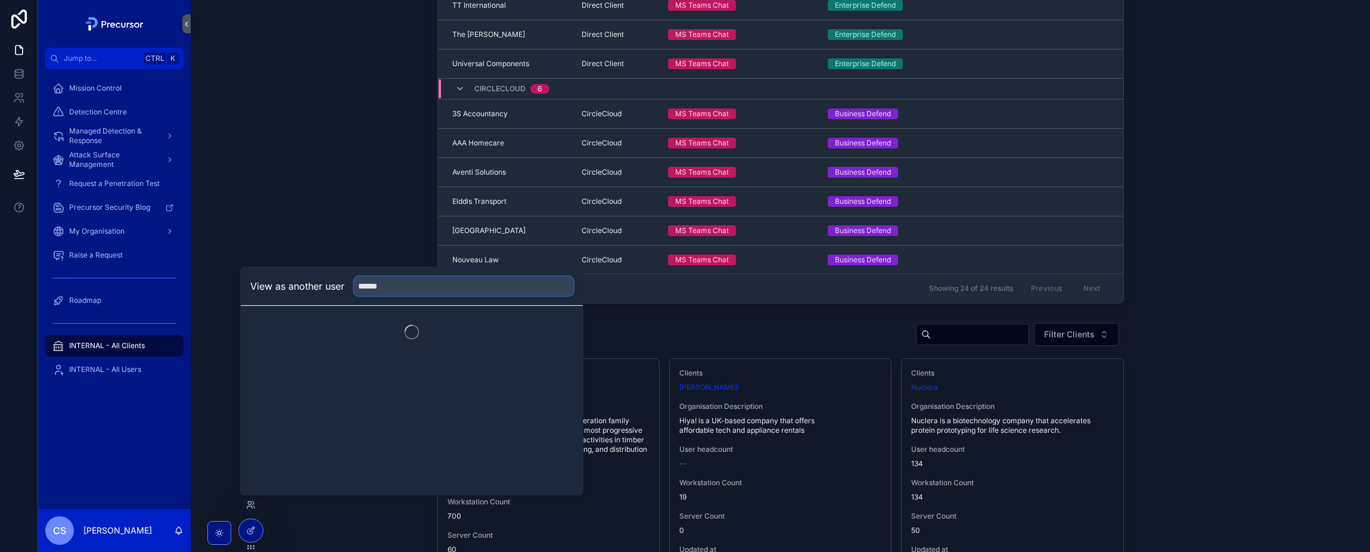
click at [425, 286] on input "******" at bounding box center [463, 286] width 219 height 19
type input "*"
type input "******"
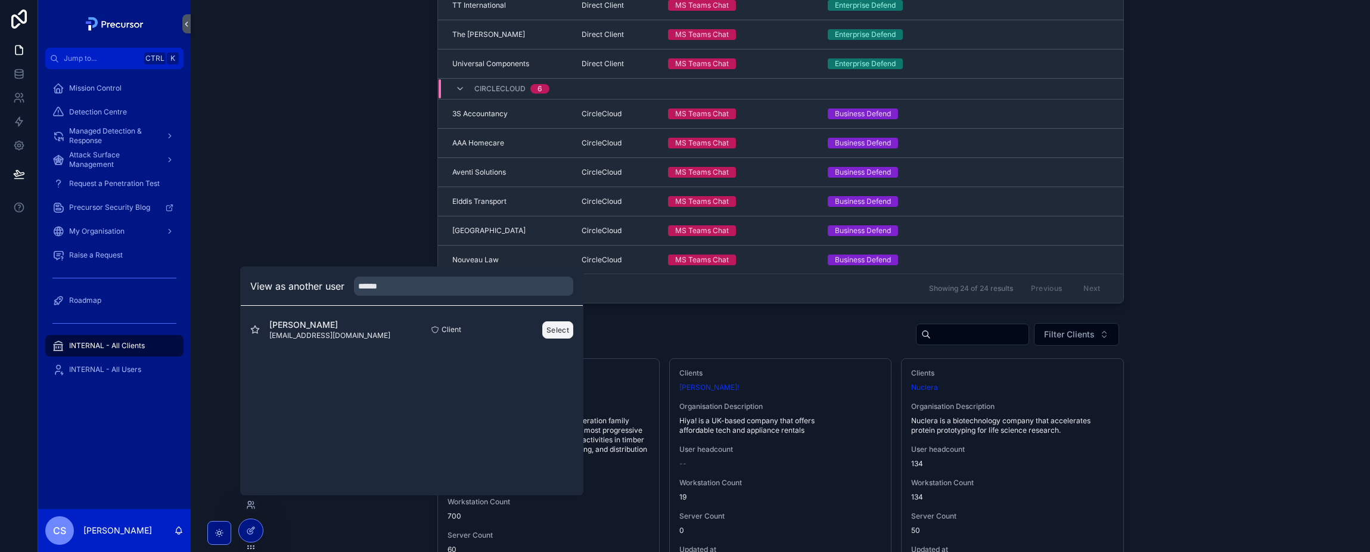
click at [563, 333] on button "Select" at bounding box center [557, 329] width 31 height 17
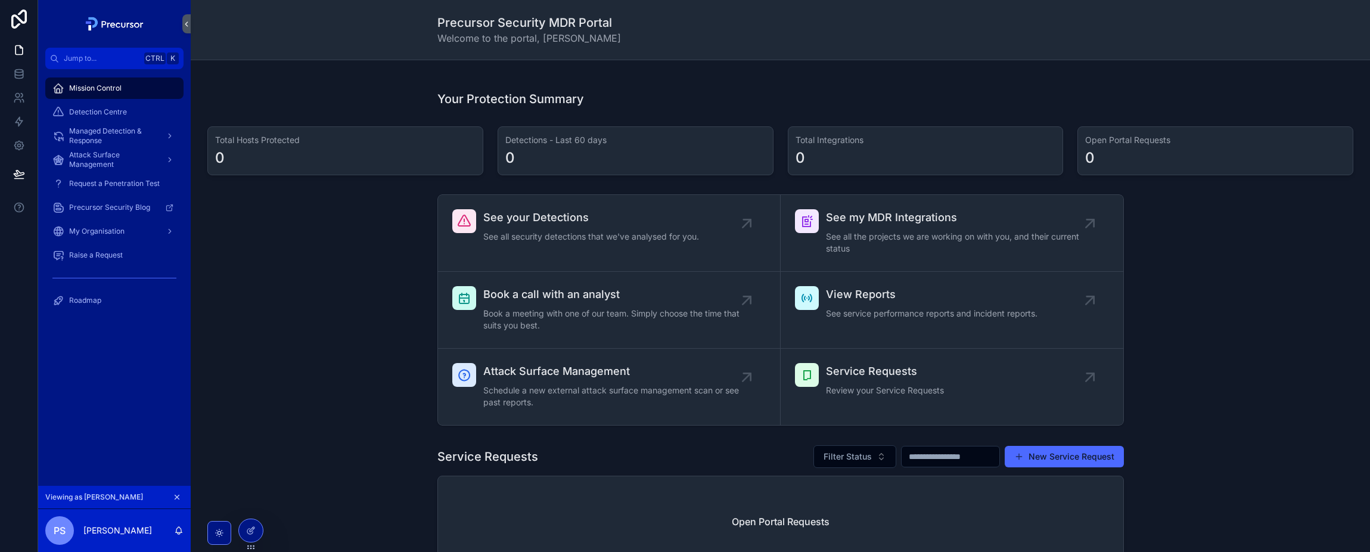
scroll to position [138, 0]
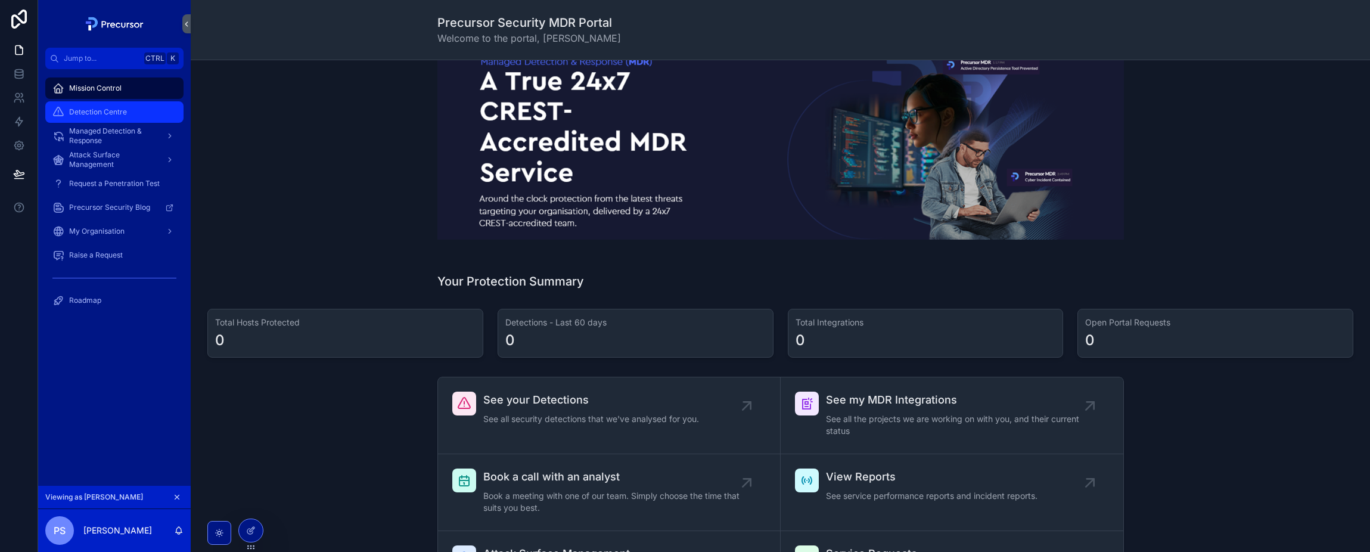
click at [82, 114] on span "Detection Centre" at bounding box center [98, 112] width 58 height 10
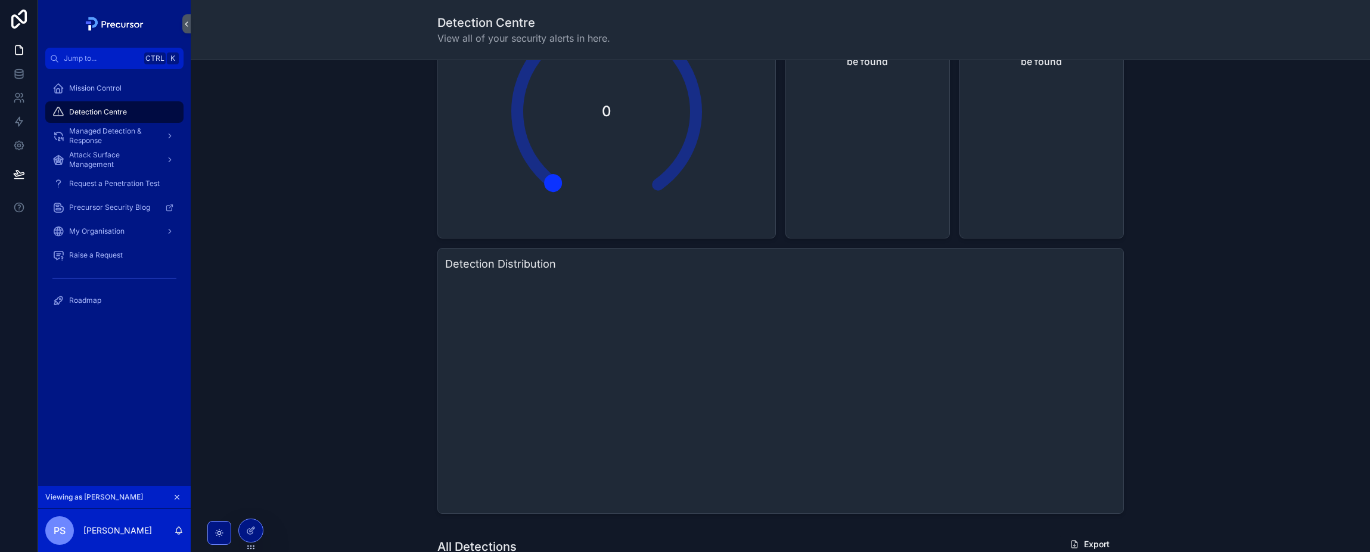
scroll to position [110, 0]
click at [173, 497] on icon "scrollable content" at bounding box center [177, 497] width 8 height 8
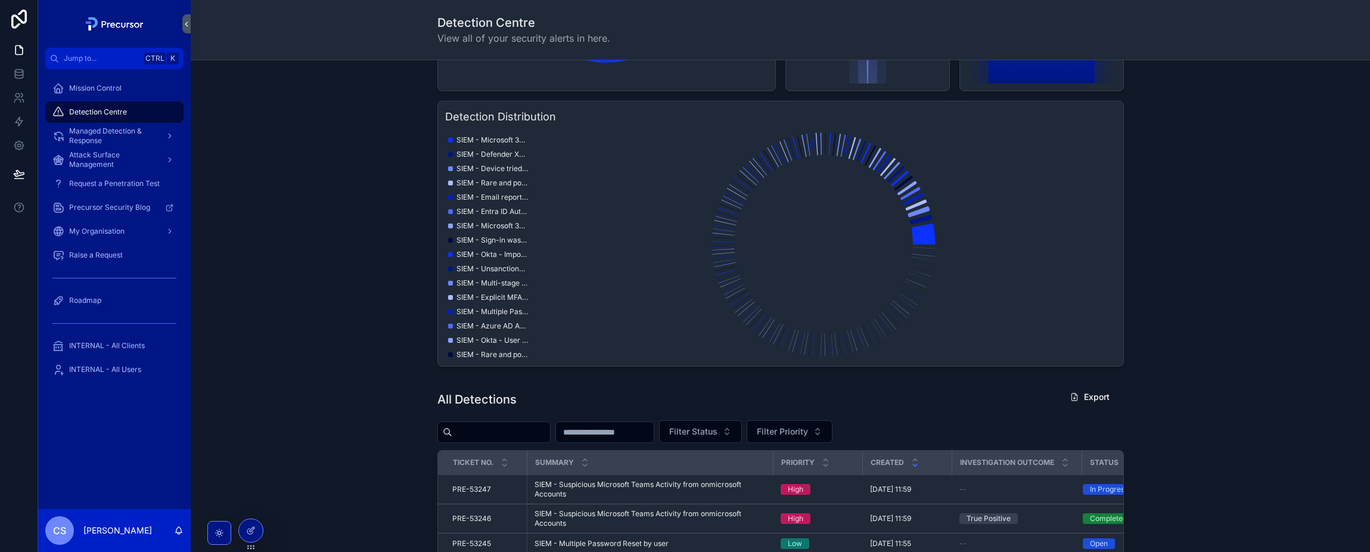
scroll to position [358, 0]
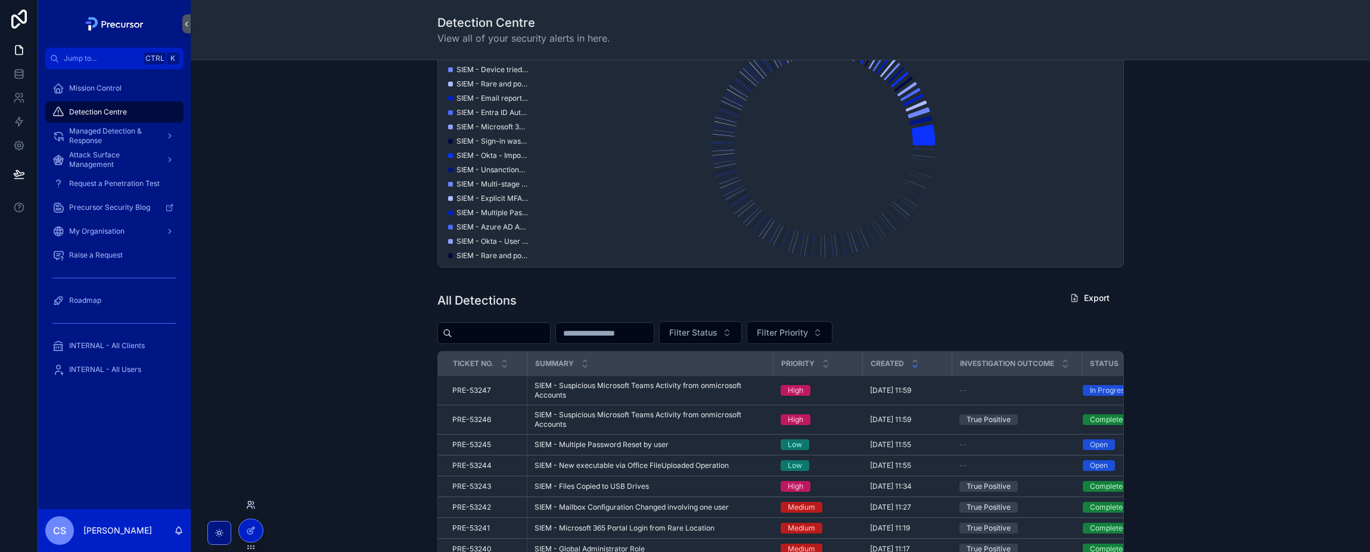
click at [250, 507] on icon at bounding box center [251, 505] width 10 height 10
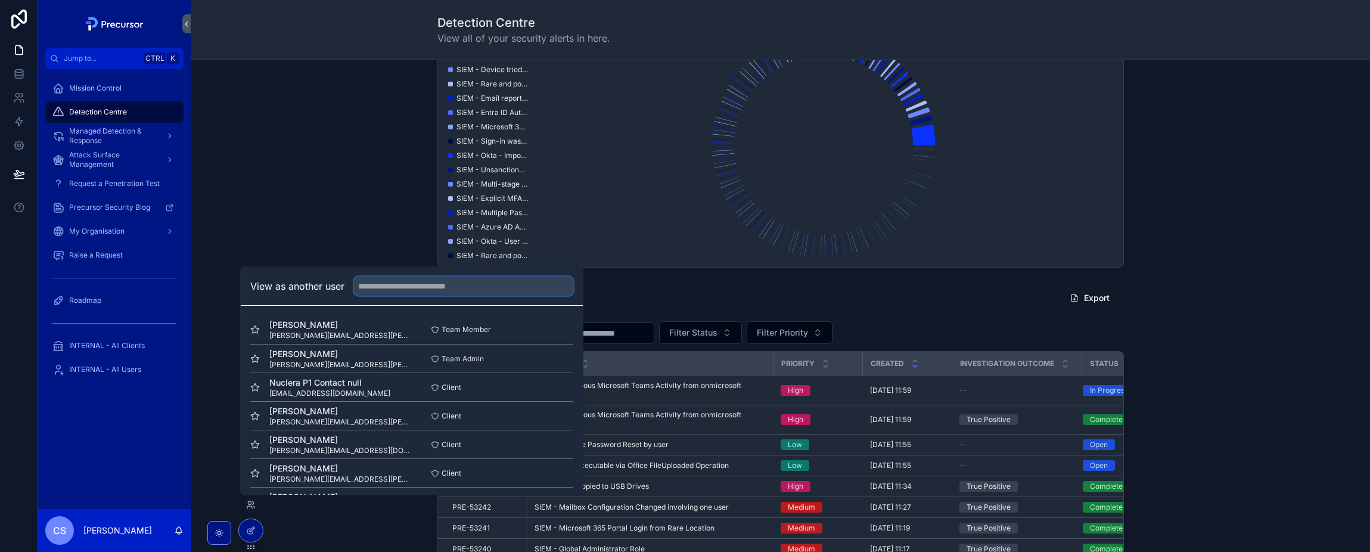
click at [433, 289] on input "text" at bounding box center [463, 286] width 219 height 19
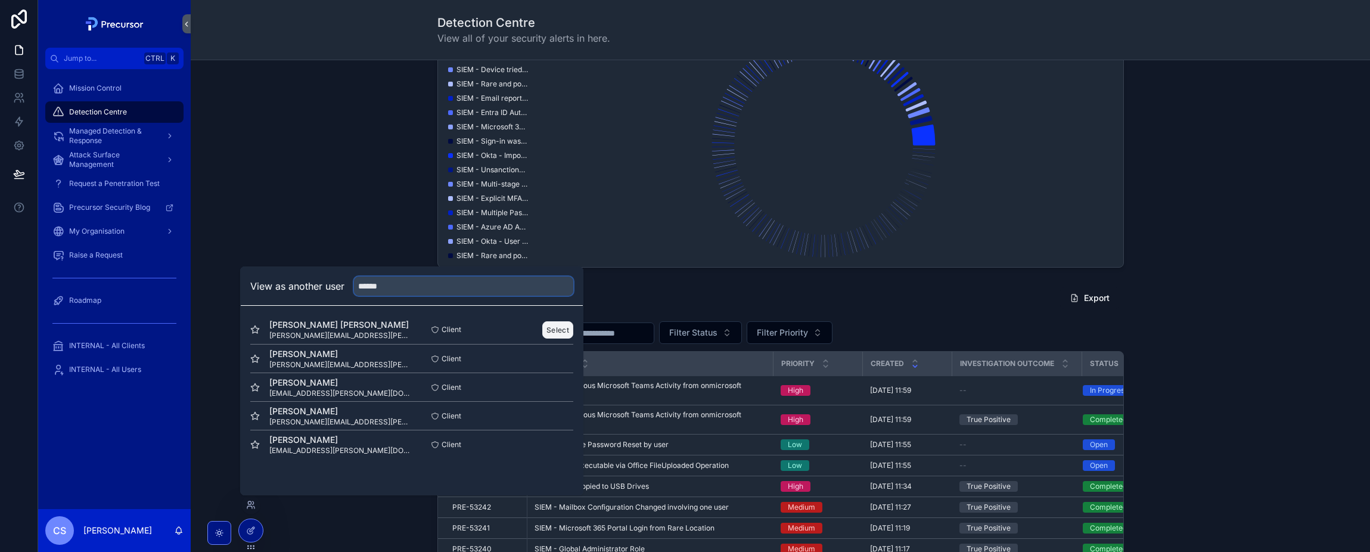
type input "******"
click at [548, 325] on button "Select" at bounding box center [557, 329] width 31 height 17
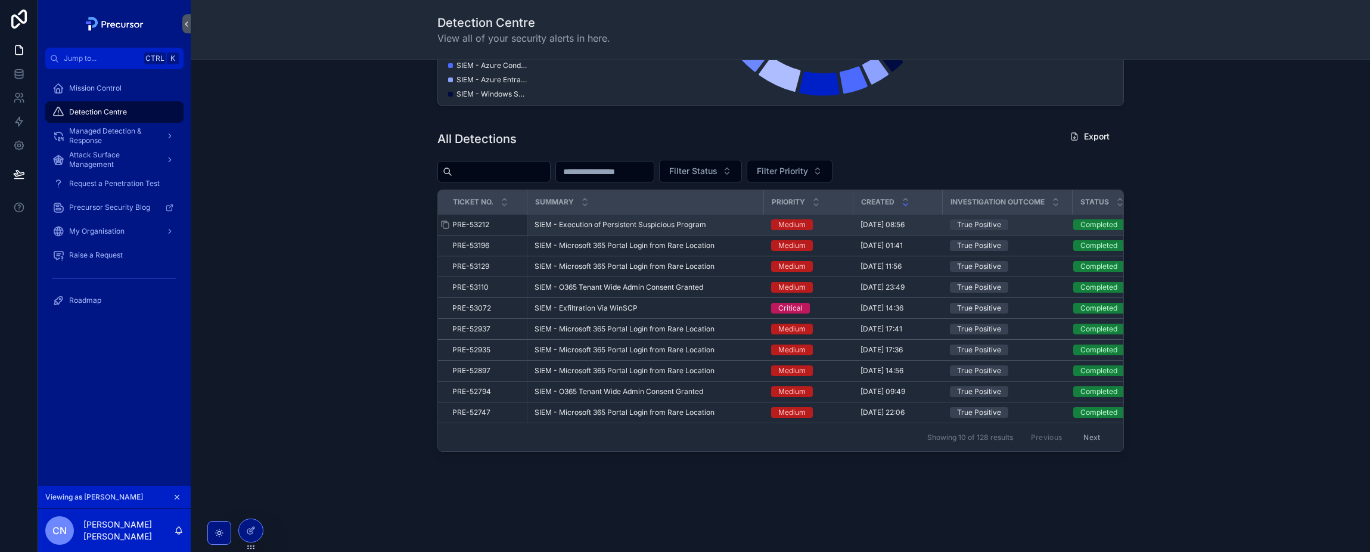
click at [473, 221] on span "PRE-53212" at bounding box center [470, 225] width 37 height 10
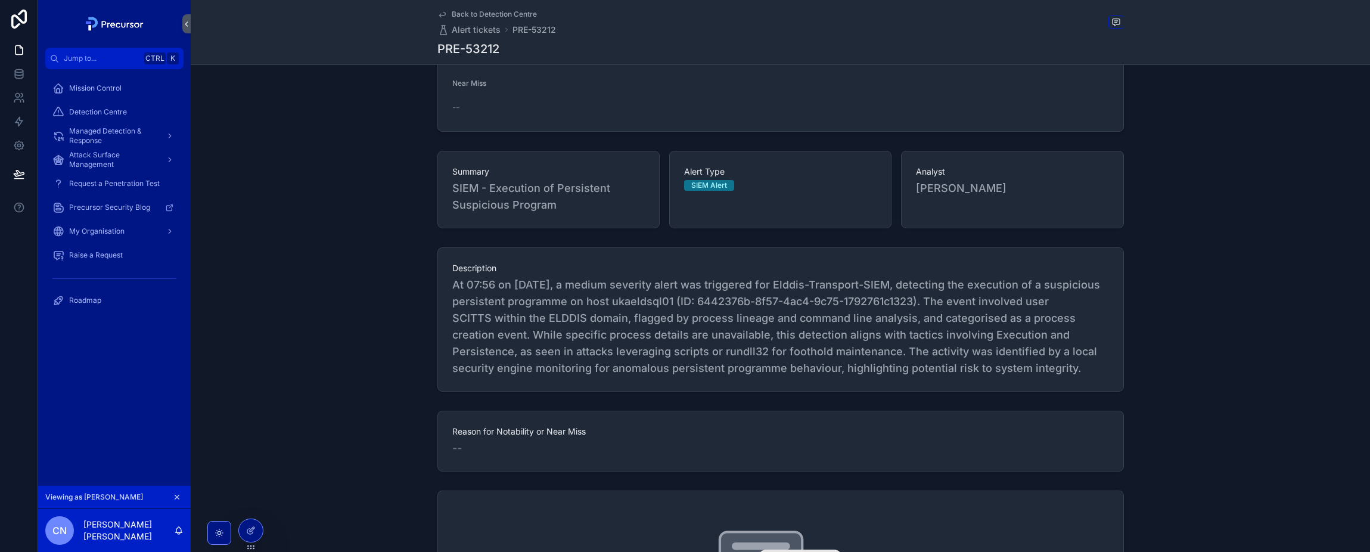
scroll to position [179, 0]
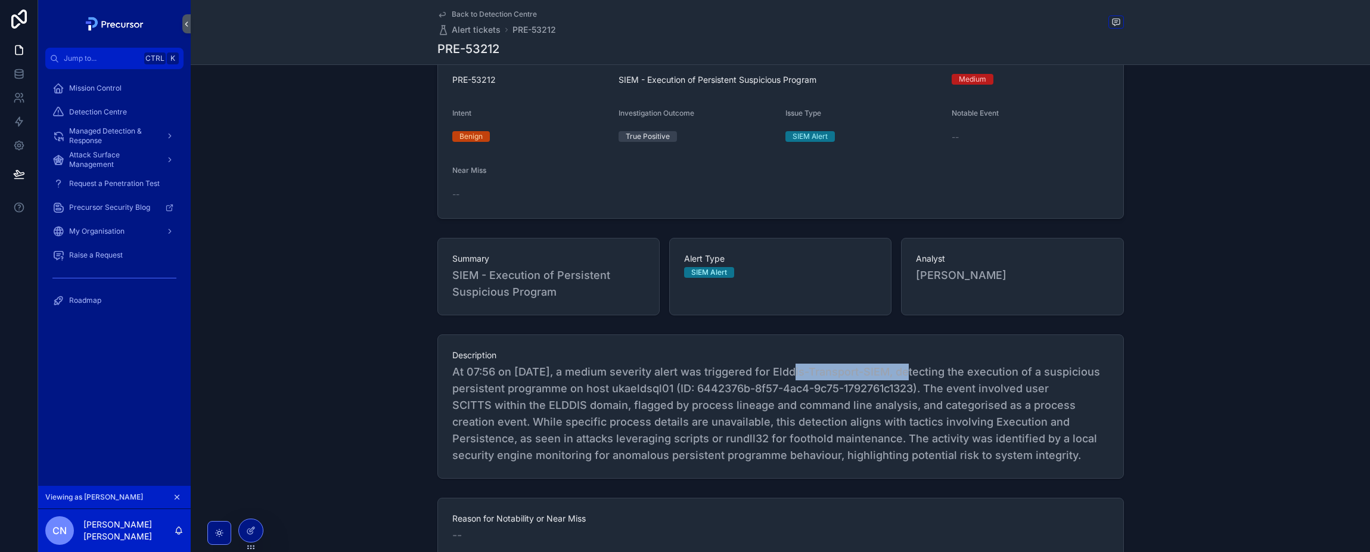
drag, startPoint x: 796, startPoint y: 373, endPoint x: 907, endPoint y: 376, distance: 110.9
click at [907, 376] on span "At 07:56 on 2025-09-08, a medium severity alert was triggered for Elddis-Transp…" at bounding box center [780, 414] width 657 height 100
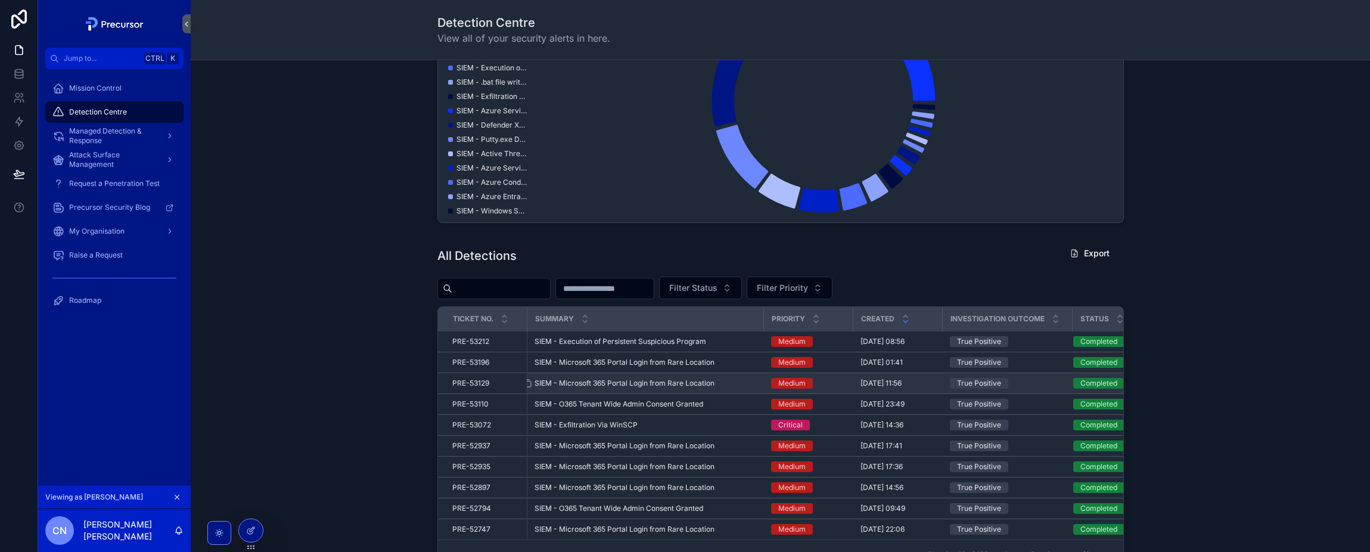
scroll to position [477, 0]
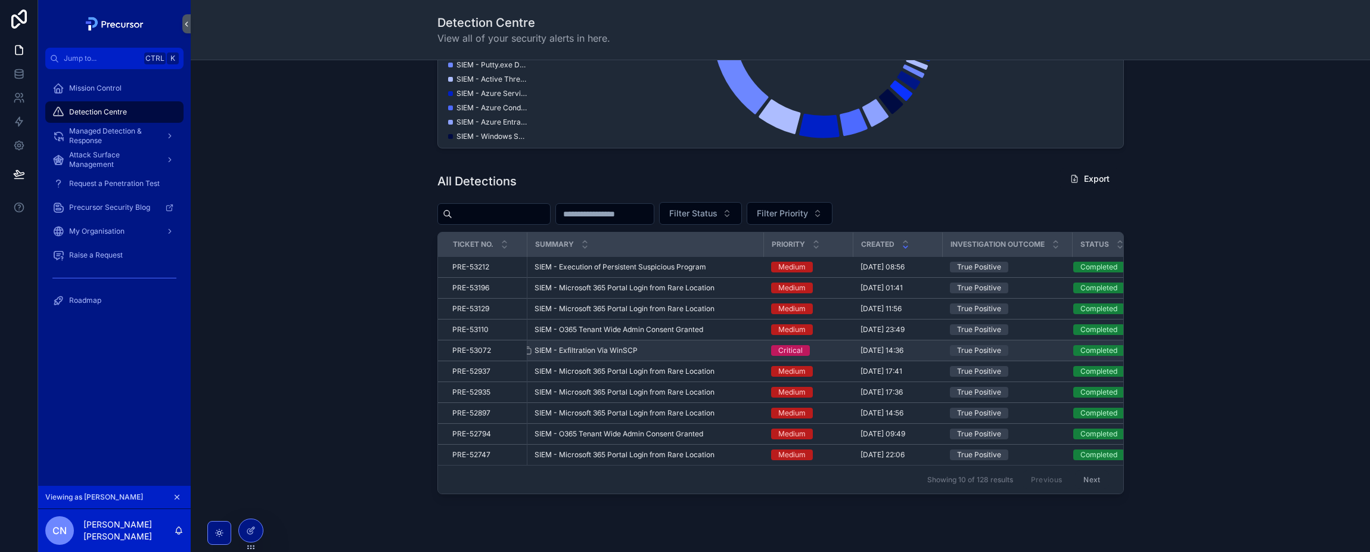
click at [594, 348] on span "SIEM - Exfiltration Via WinSCP" at bounding box center [586, 351] width 103 height 10
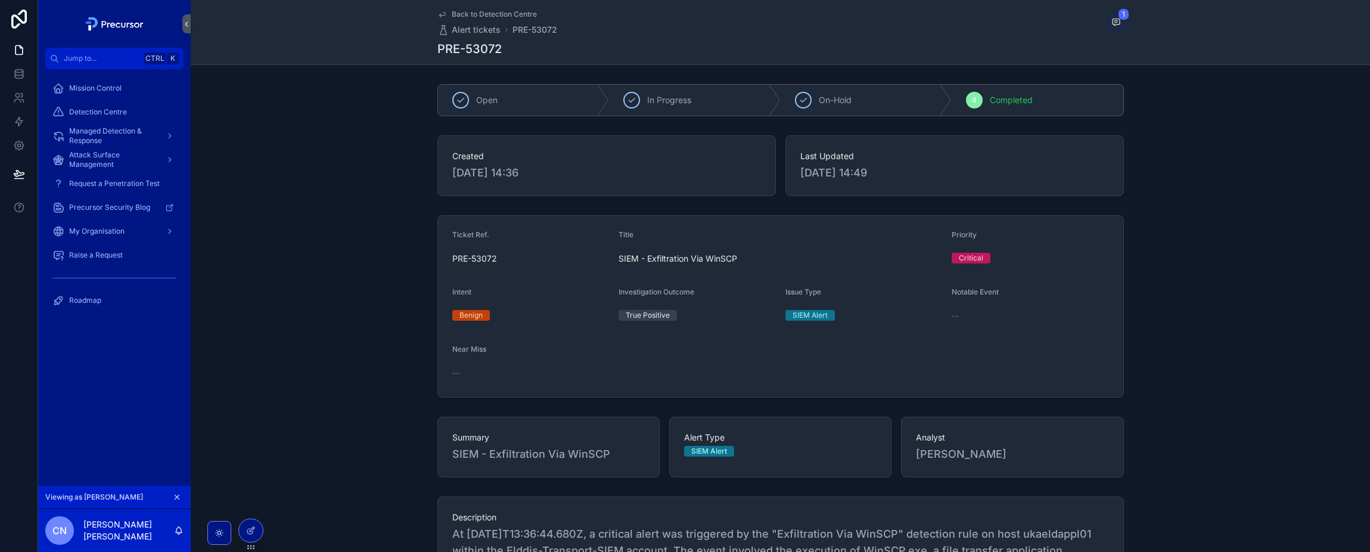
click at [656, 260] on span "SIEM - Exfiltration Via WinSCP" at bounding box center [781, 259] width 324 height 12
click at [657, 260] on span "SIEM - Exfiltration Via WinSCP" at bounding box center [781, 259] width 324 height 12
copy span "SIEM - Exfiltration Via WinSCP"
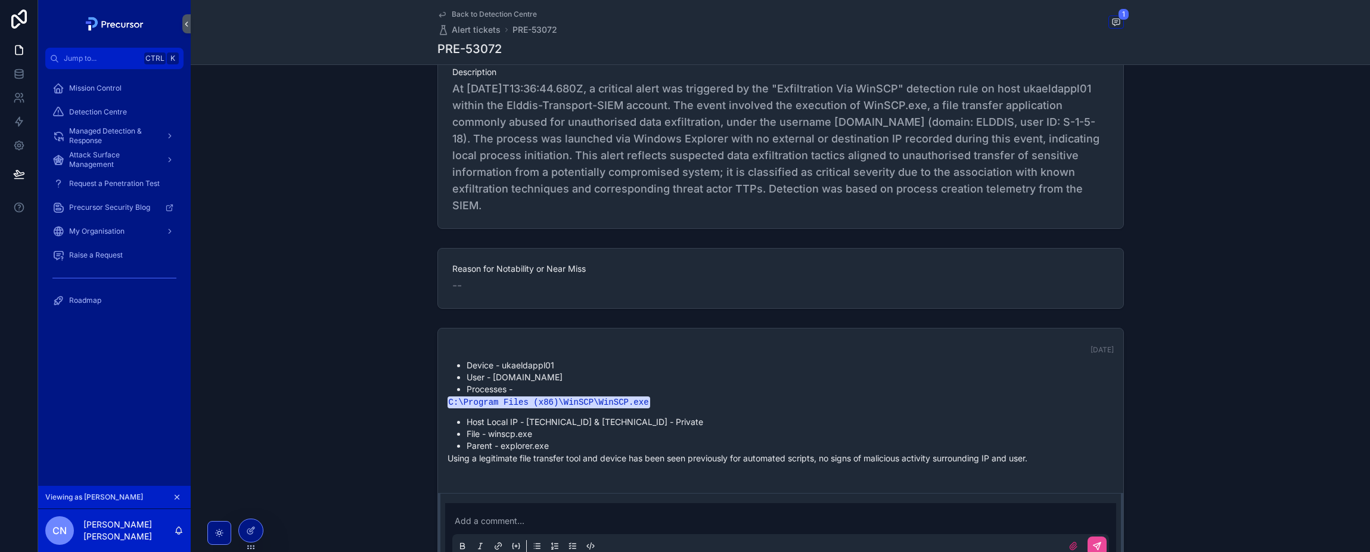
scroll to position [536, 0]
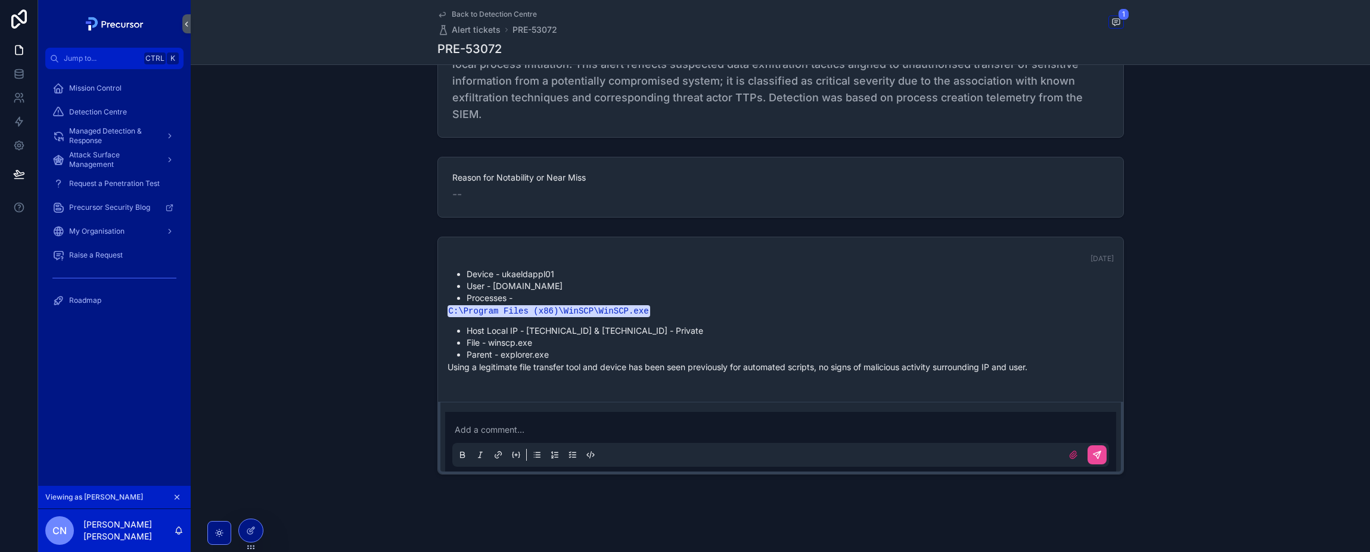
click at [525, 319] on div "Device - ukaeldappl01 User - Freeway.Support Processes - C:\Program Files (x86)…" at bounding box center [781, 320] width 666 height 105
click at [542, 310] on code "C:\Program Files (x86)\WinSCP\WinSCP.exe" at bounding box center [549, 311] width 203 height 12
click at [641, 340] on li "File - winscp.exe" at bounding box center [790, 343] width 647 height 12
click at [179, 499] on icon "scrollable content" at bounding box center [177, 497] width 8 height 8
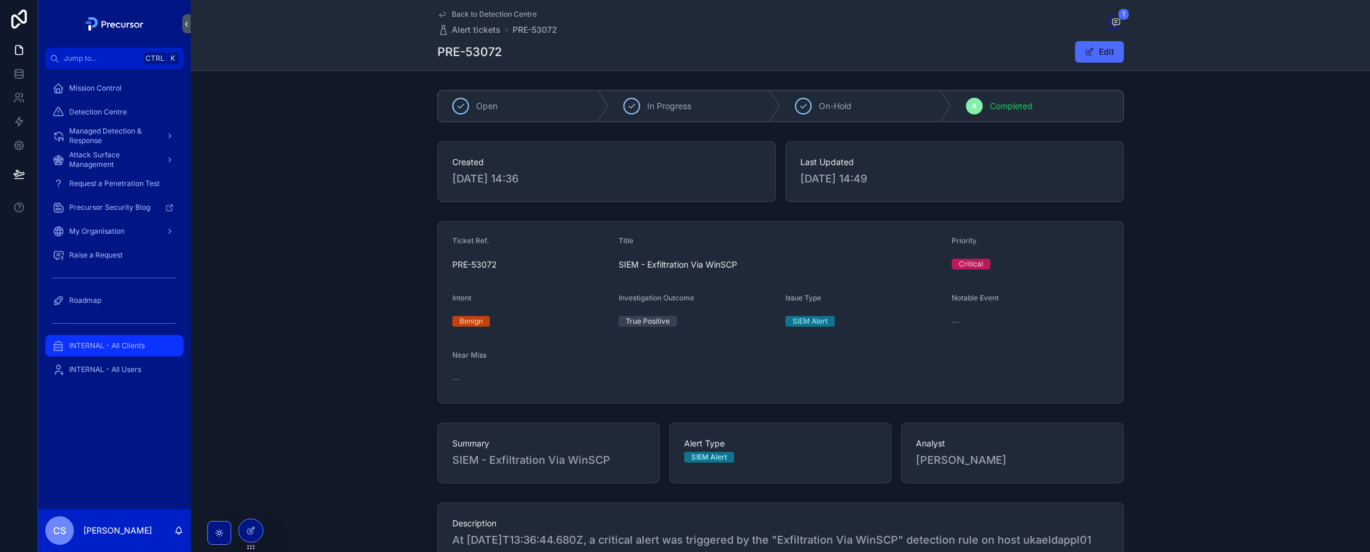
click at [94, 349] on span "INTERNAL - All Clients" at bounding box center [107, 346] width 76 height 10
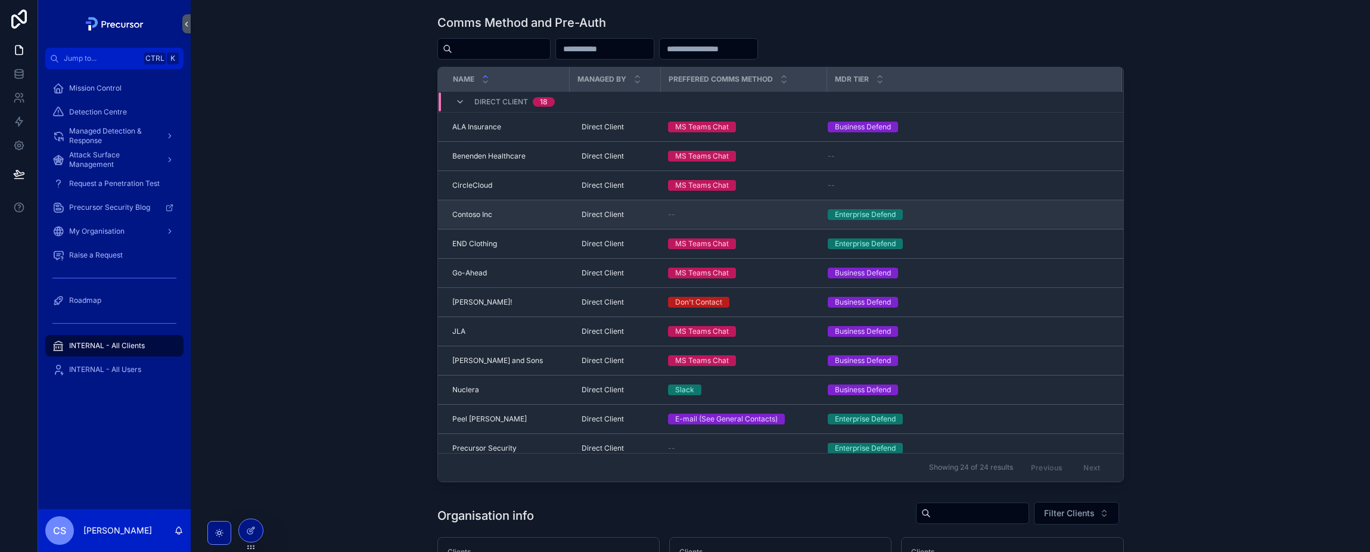
click at [479, 210] on span "Contoso Inc" at bounding box center [472, 215] width 40 height 10
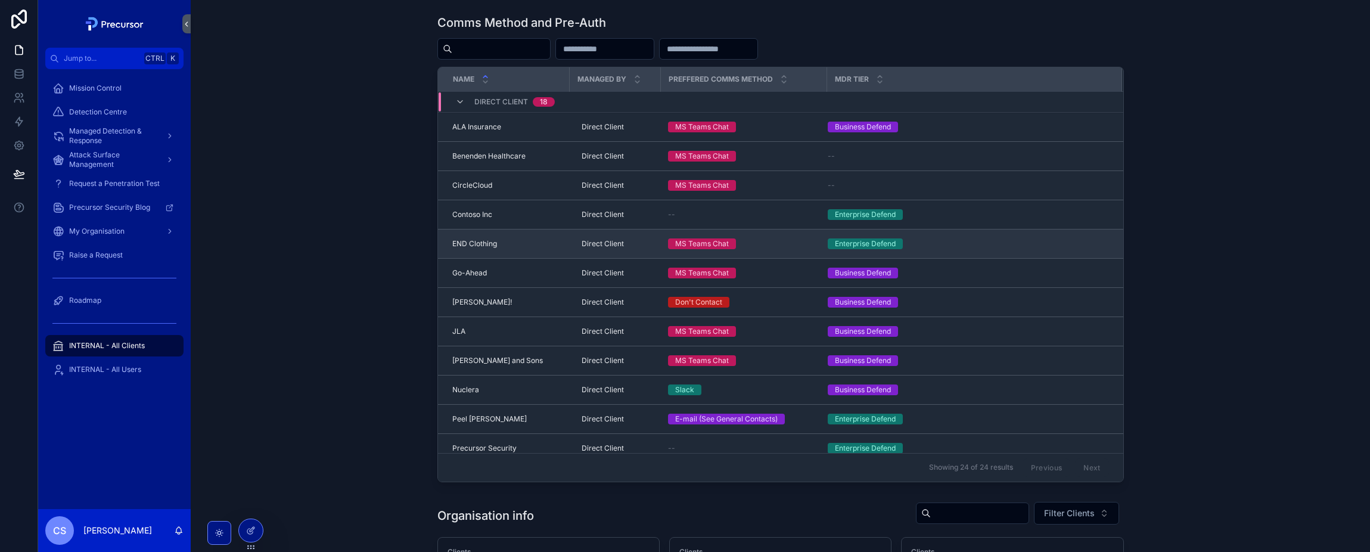
click at [485, 238] on td "END Clothing END Clothing" at bounding box center [504, 243] width 132 height 29
click at [854, 242] on div "Enterprise Defend" at bounding box center [865, 243] width 61 height 11
click at [475, 243] on span "END Clothing" at bounding box center [474, 244] width 45 height 10
click at [582, 245] on span "Direct Client" at bounding box center [603, 244] width 42 height 10
click at [576, 245] on div "**********" at bounding box center [646, 261] width 172 height 44
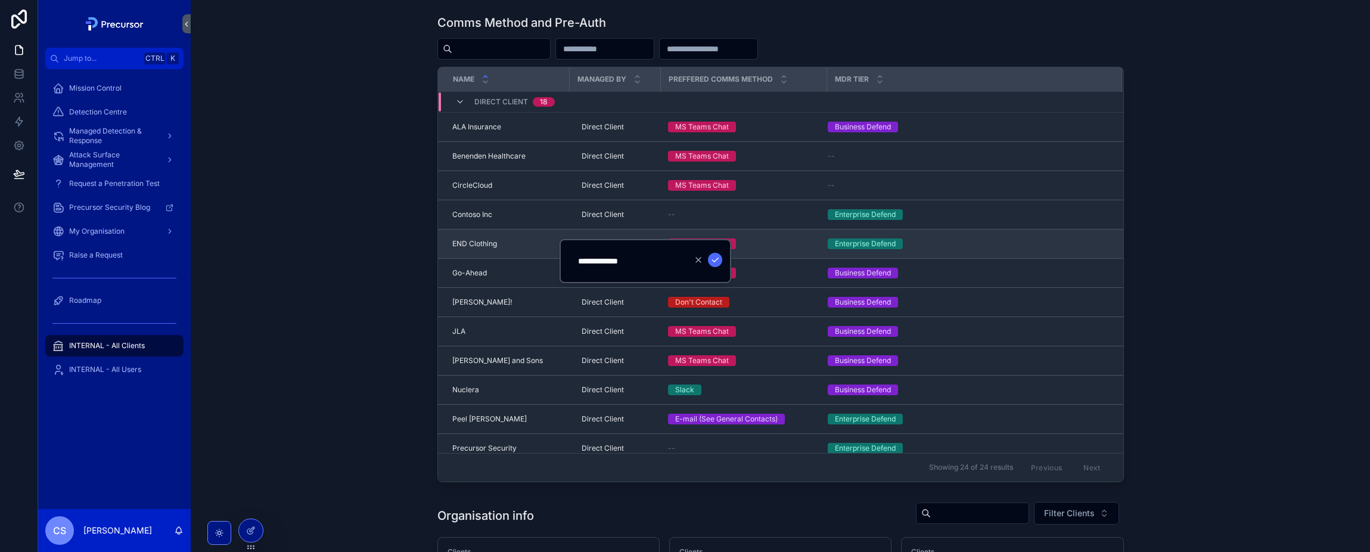
click at [488, 235] on td "END Clothing END Clothing" at bounding box center [504, 243] width 132 height 29
click at [483, 240] on span "END Clothing" at bounding box center [474, 244] width 45 height 10
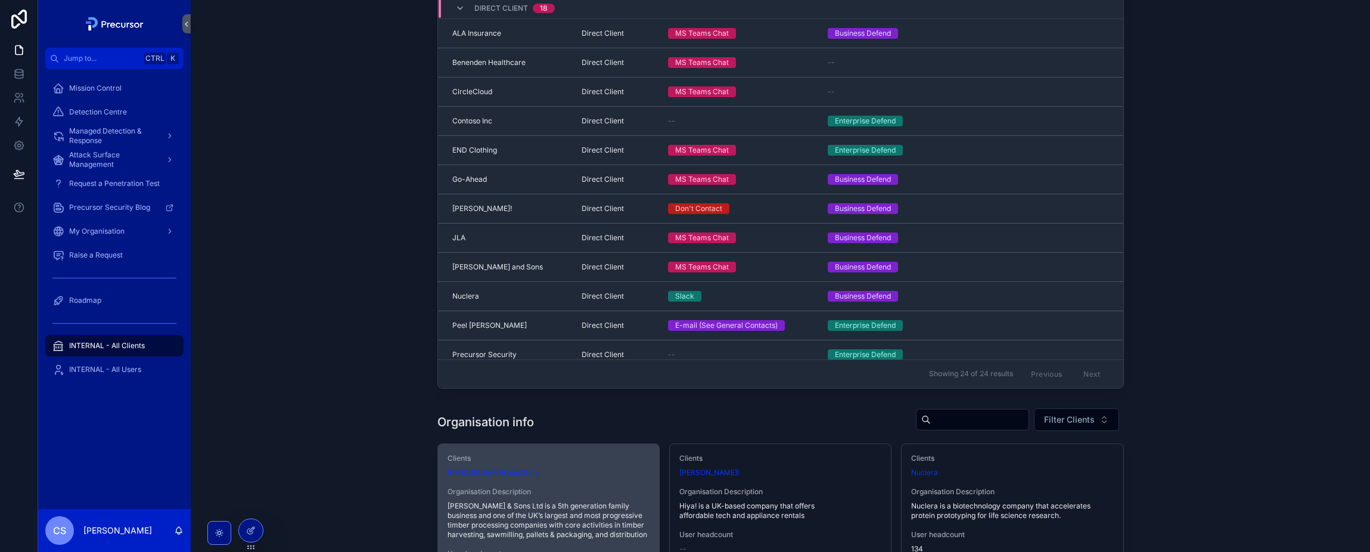
scroll to position [238, 0]
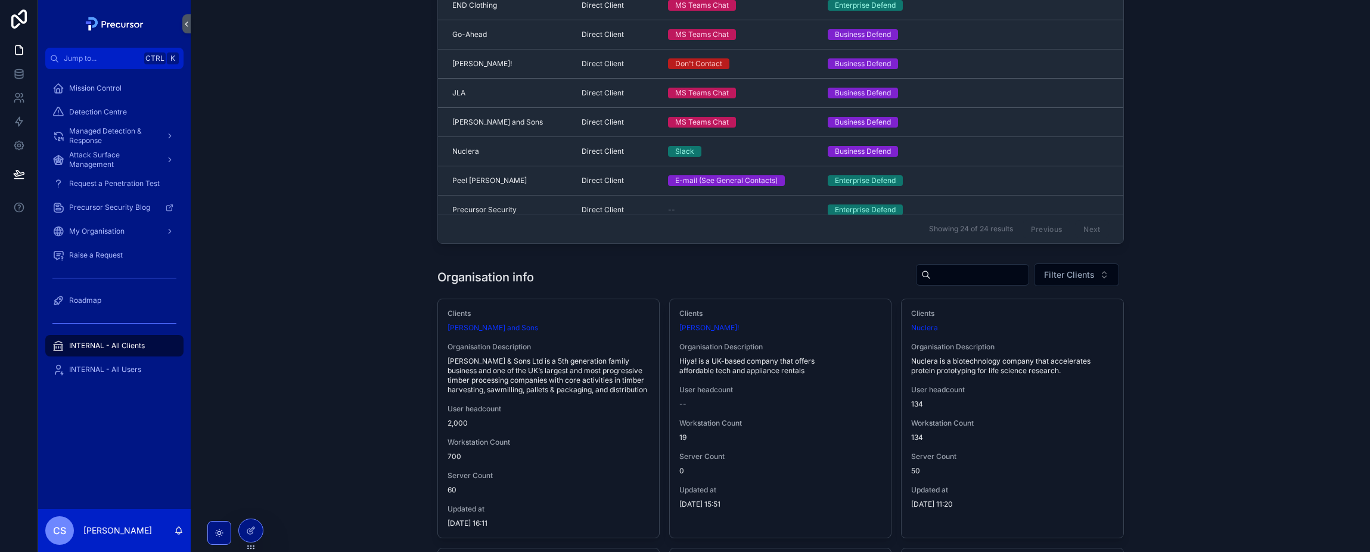
drag, startPoint x: 123, startPoint y: 347, endPoint x: 163, endPoint y: 343, distance: 40.7
click at [123, 346] on span "INTERNAL - All Clients" at bounding box center [107, 346] width 76 height 10
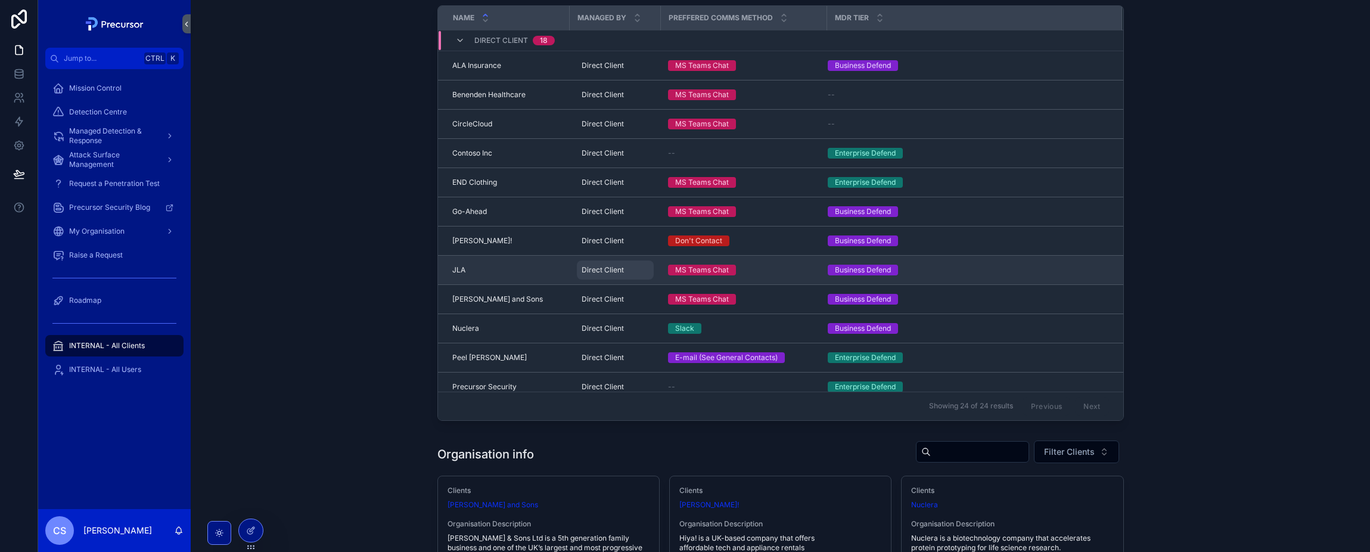
scroll to position [60, 0]
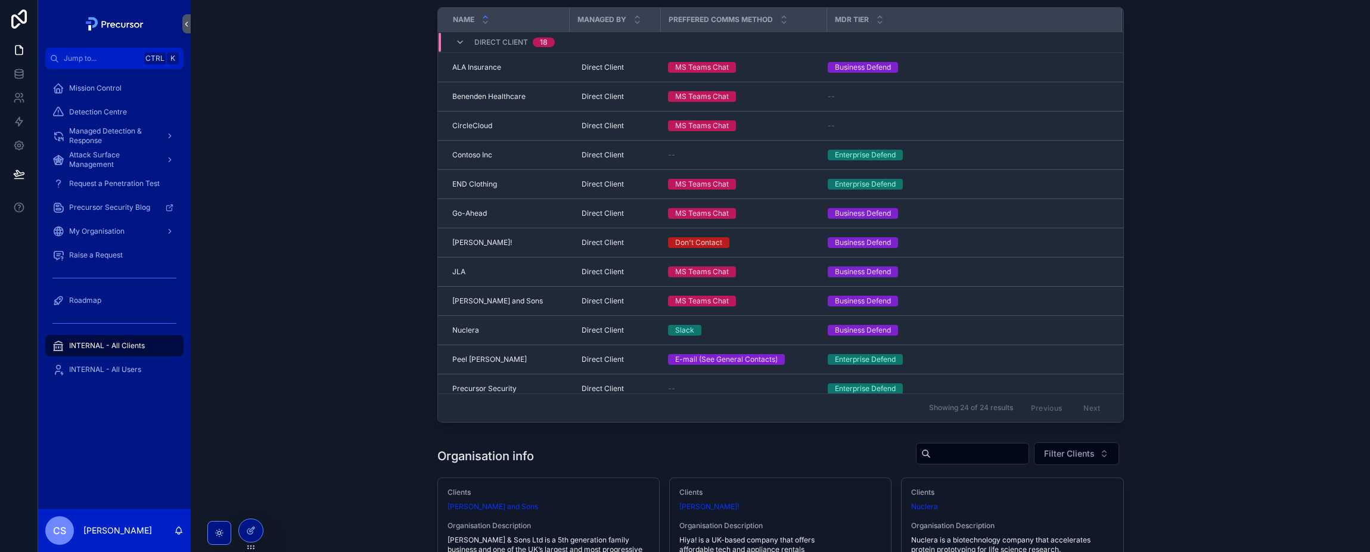
click at [317, 248] on div "Comms Method and Pre-Auth Name Managed By Preffered comms method MDR Tier Direc…" at bounding box center [780, 188] width 1161 height 477
click at [349, 176] on div "Comms Method and Pre-Auth Name Managed By Preffered comms method MDR Tier Direc…" at bounding box center [780, 188] width 1161 height 477
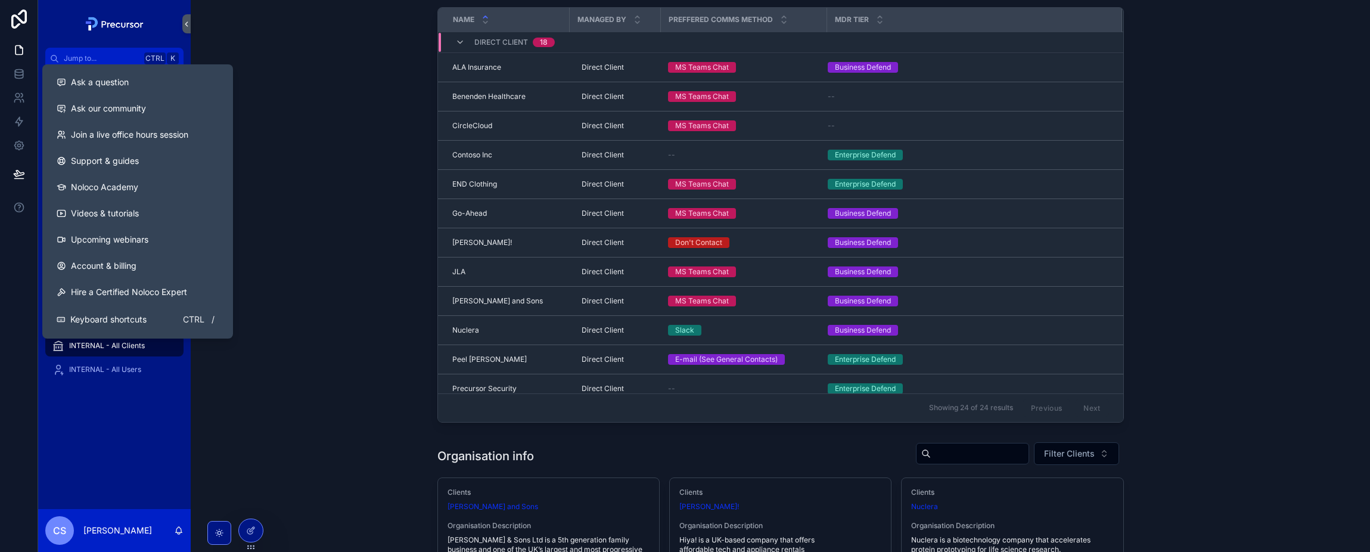
click at [365, 219] on div "Comms Method and Pre-Auth Name Managed By Preffered comms method MDR Tier Direc…" at bounding box center [780, 188] width 1161 height 477
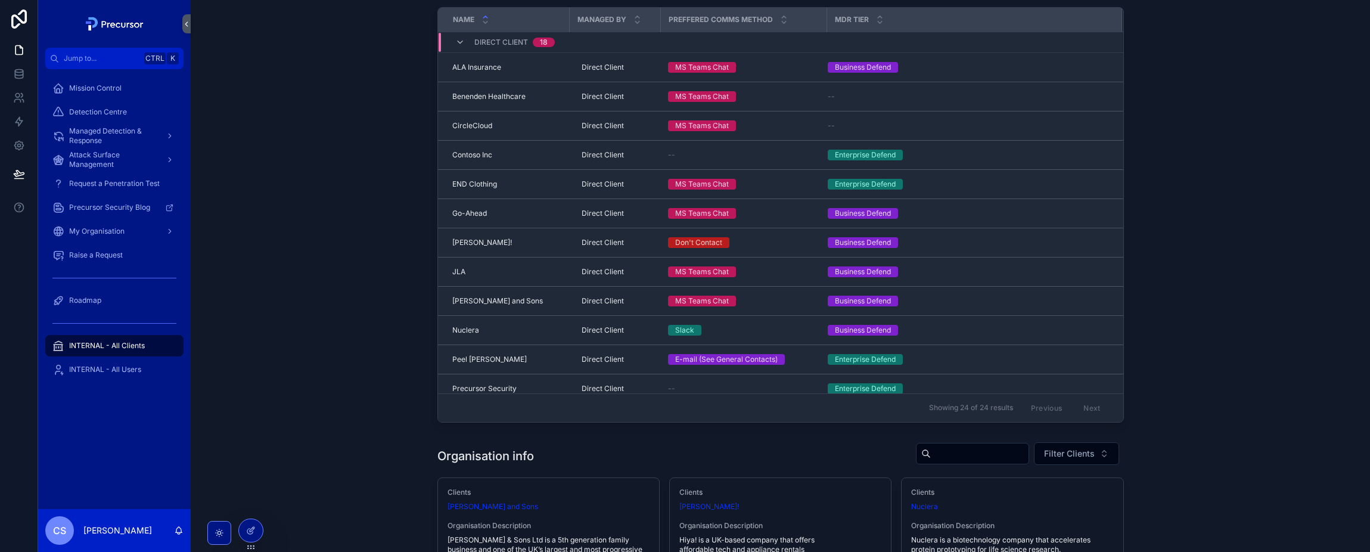
click at [338, 187] on div "Comms Method and Pre-Auth Name Managed By Preffered comms method MDR Tier Direc…" at bounding box center [780, 188] width 1161 height 477
